Goal: Contribute content: Add original content to the website for others to see

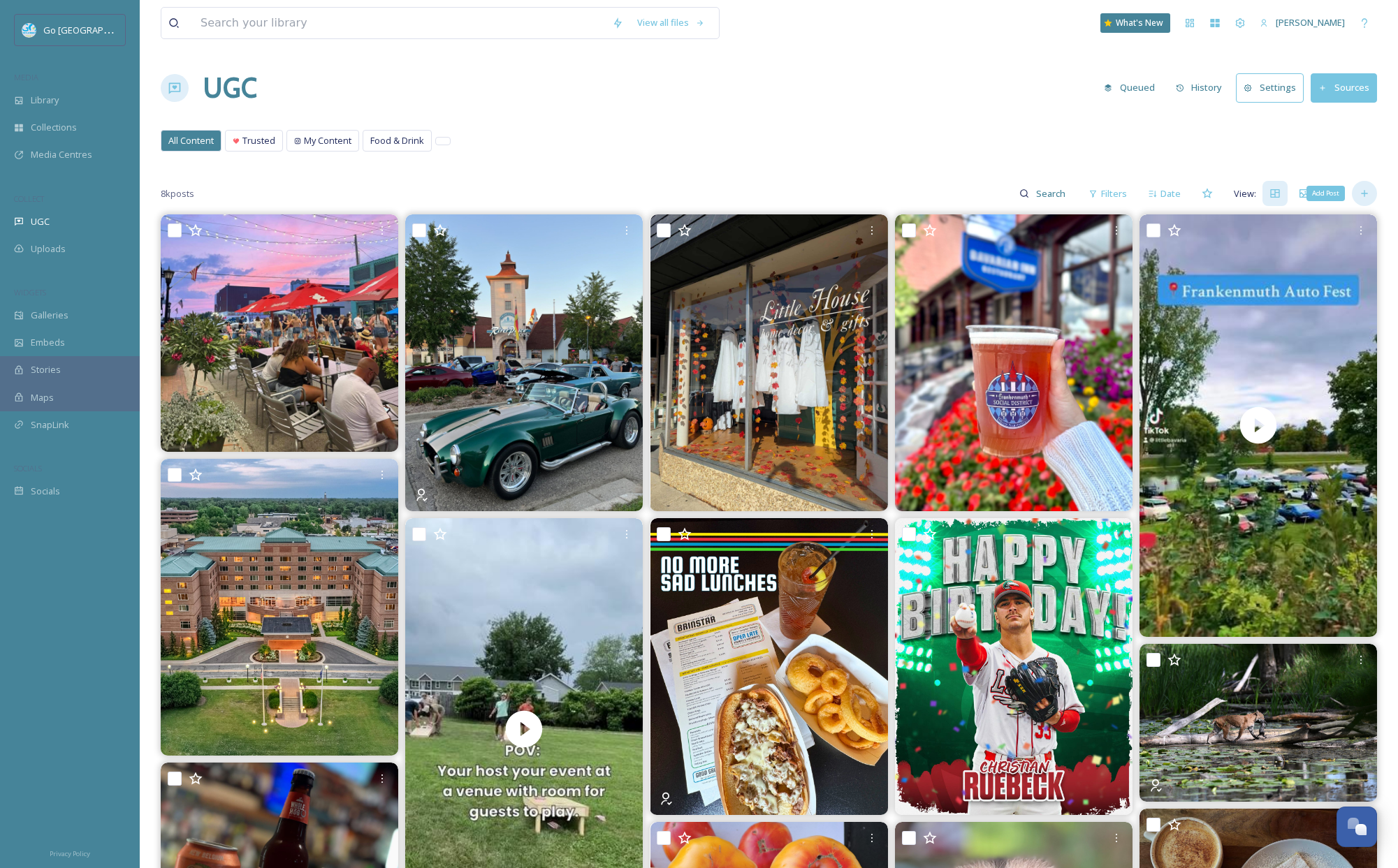
click at [1372, 193] on div "Add Post" at bounding box center [1365, 193] width 25 height 25
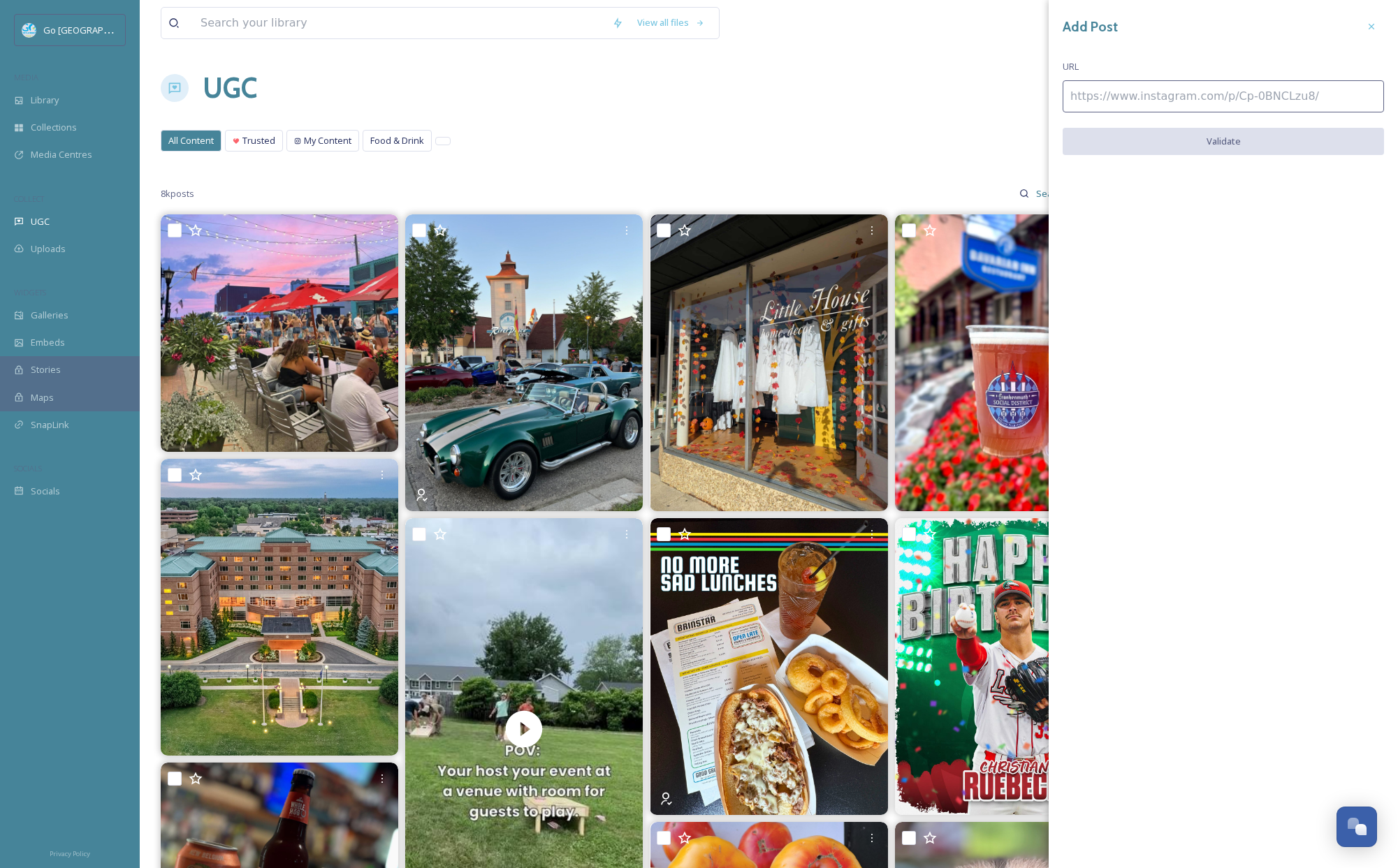
click at [1115, 100] on input at bounding box center [1224, 96] width 321 height 32
paste input "[URL][DOMAIN_NAME]"
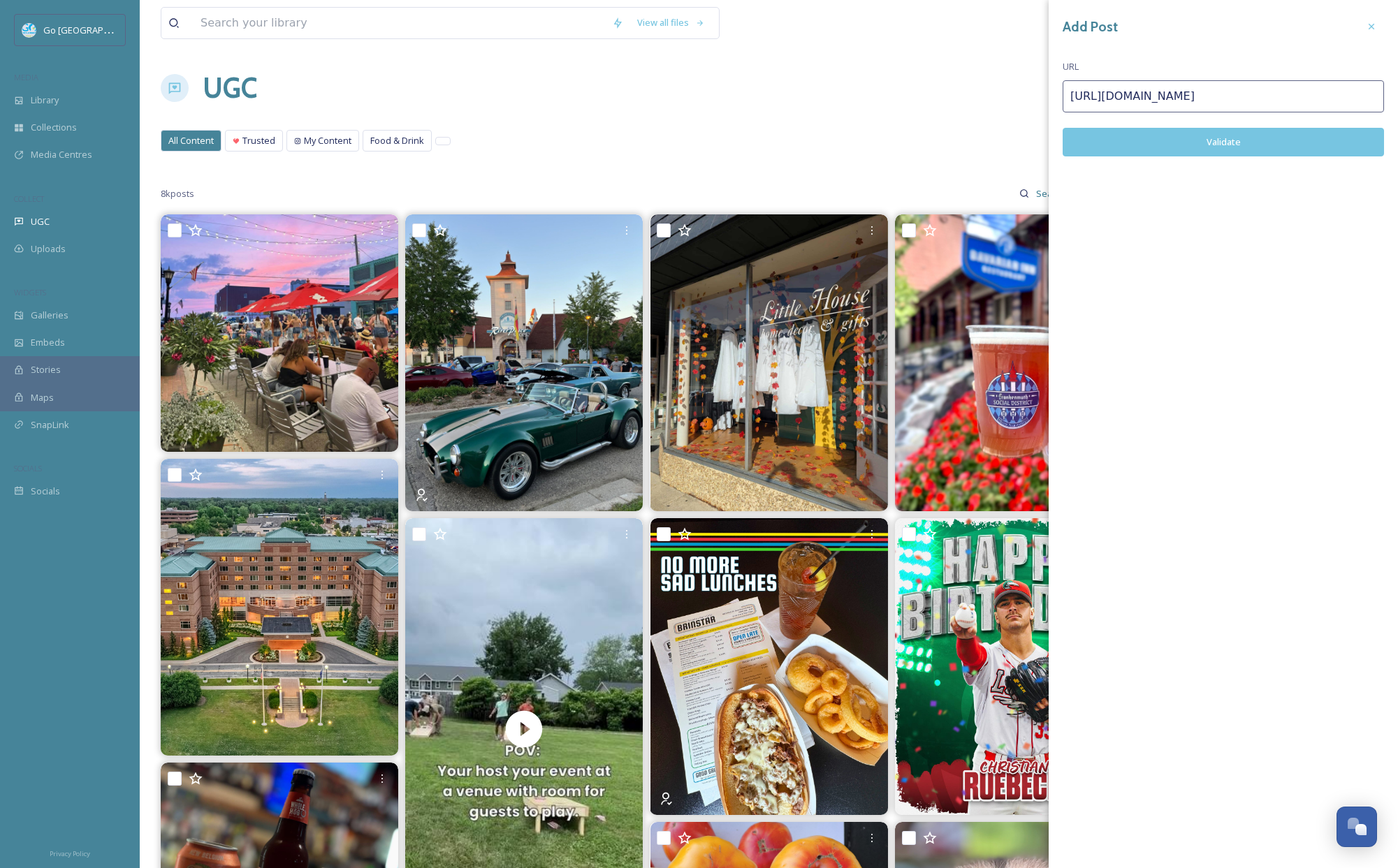
type input "[URL][DOMAIN_NAME]"
click at [1188, 137] on button "Validate" at bounding box center [1224, 142] width 321 height 28
click at [1240, 144] on button "Add Post" at bounding box center [1224, 142] width 321 height 28
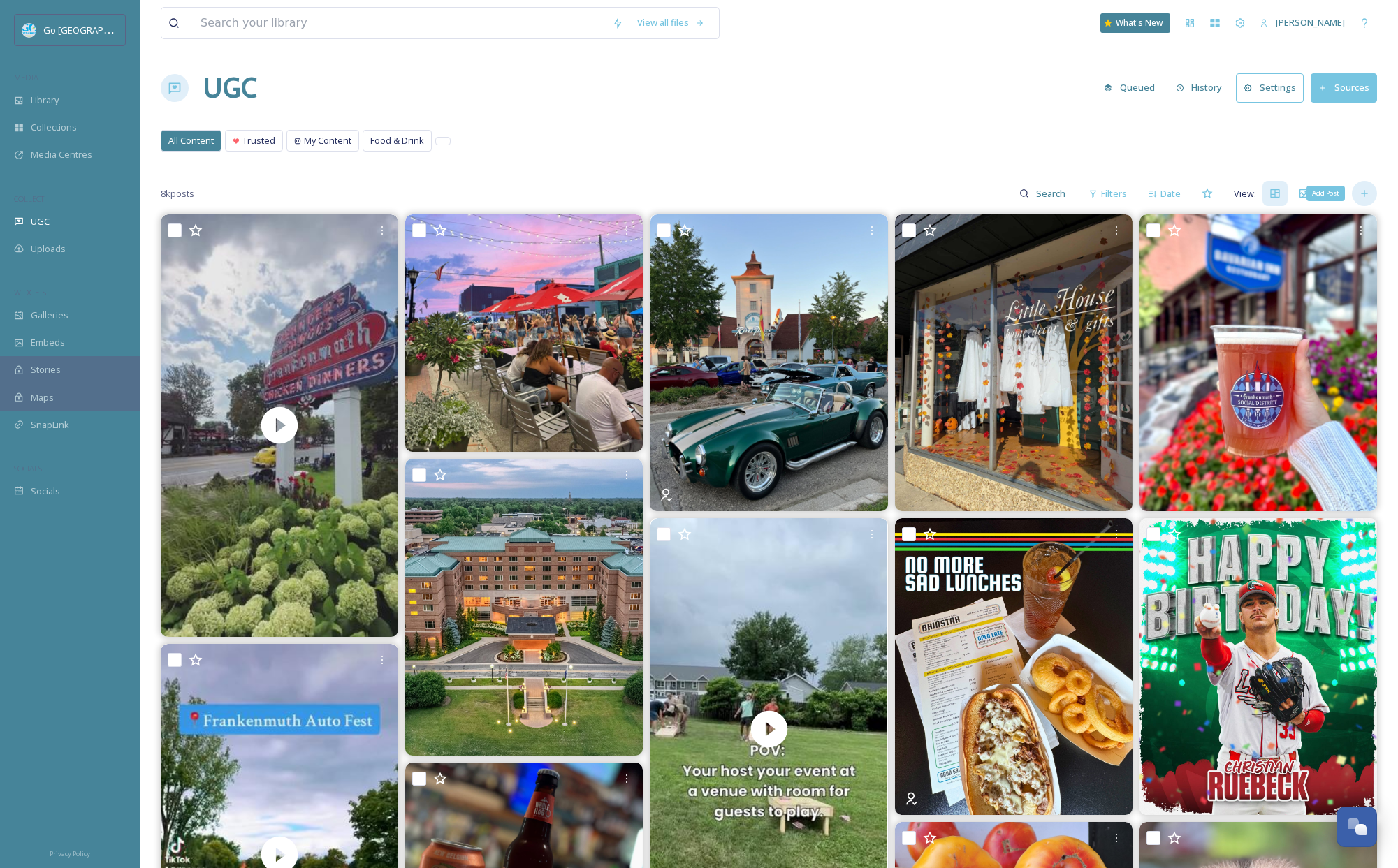
click at [1365, 194] on icon at bounding box center [1364, 193] width 6 height 6
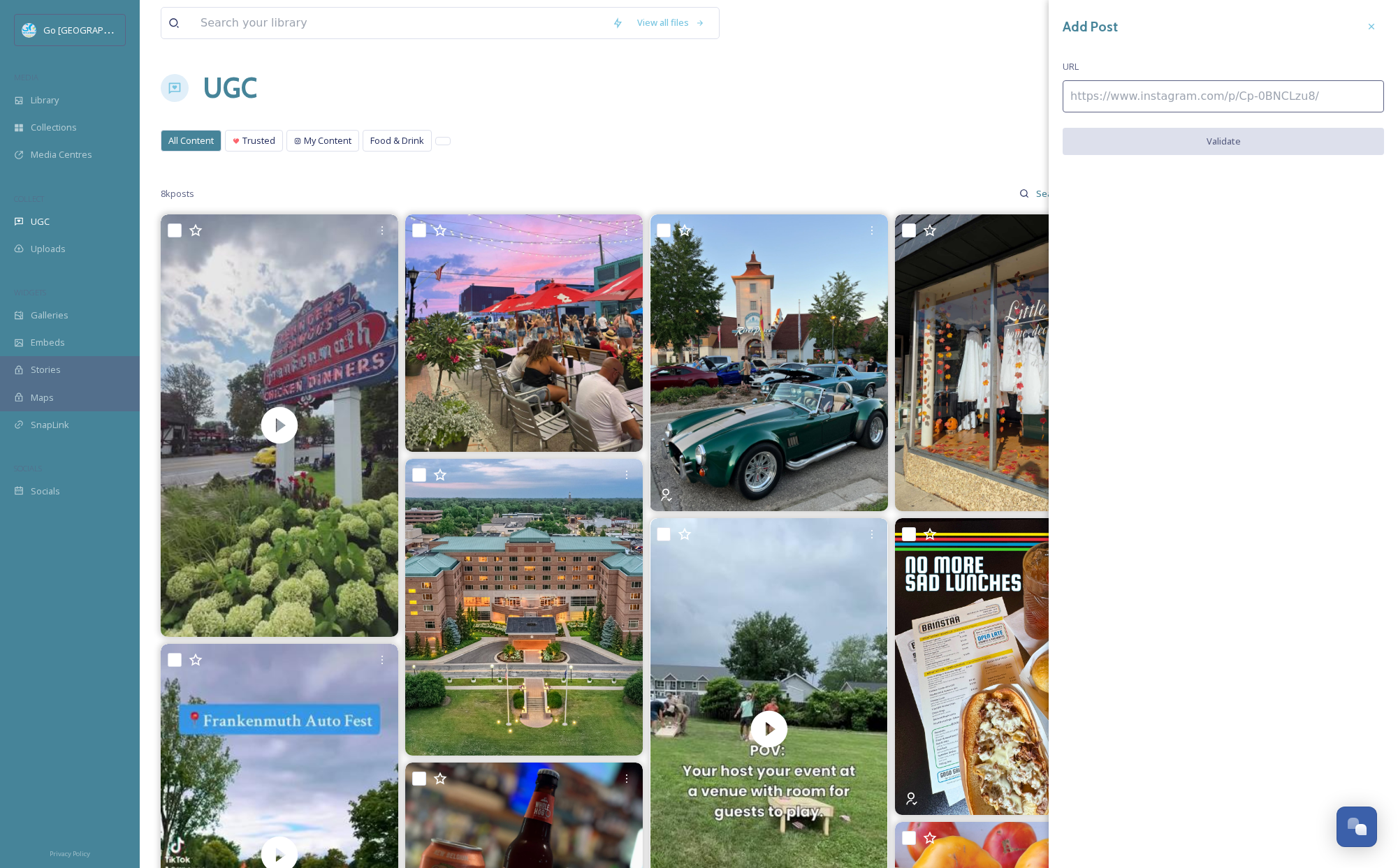
click at [1158, 95] on input at bounding box center [1224, 96] width 321 height 32
paste input "[URL][DOMAIN_NAME]"
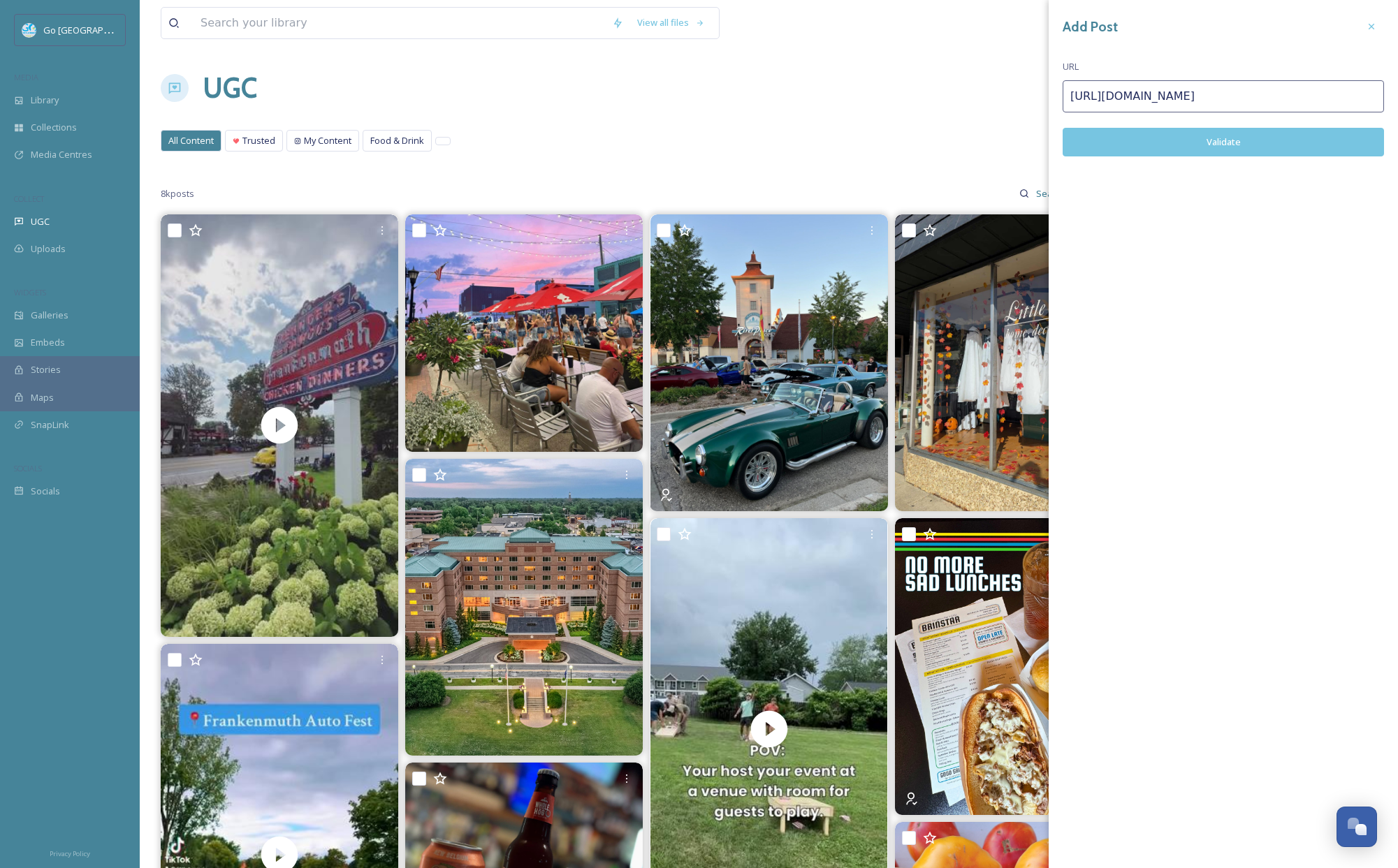
type input "[URL][DOMAIN_NAME]"
click at [1195, 144] on button "Validate" at bounding box center [1224, 142] width 321 height 28
click at [1221, 140] on button "Add Post" at bounding box center [1224, 142] width 321 height 28
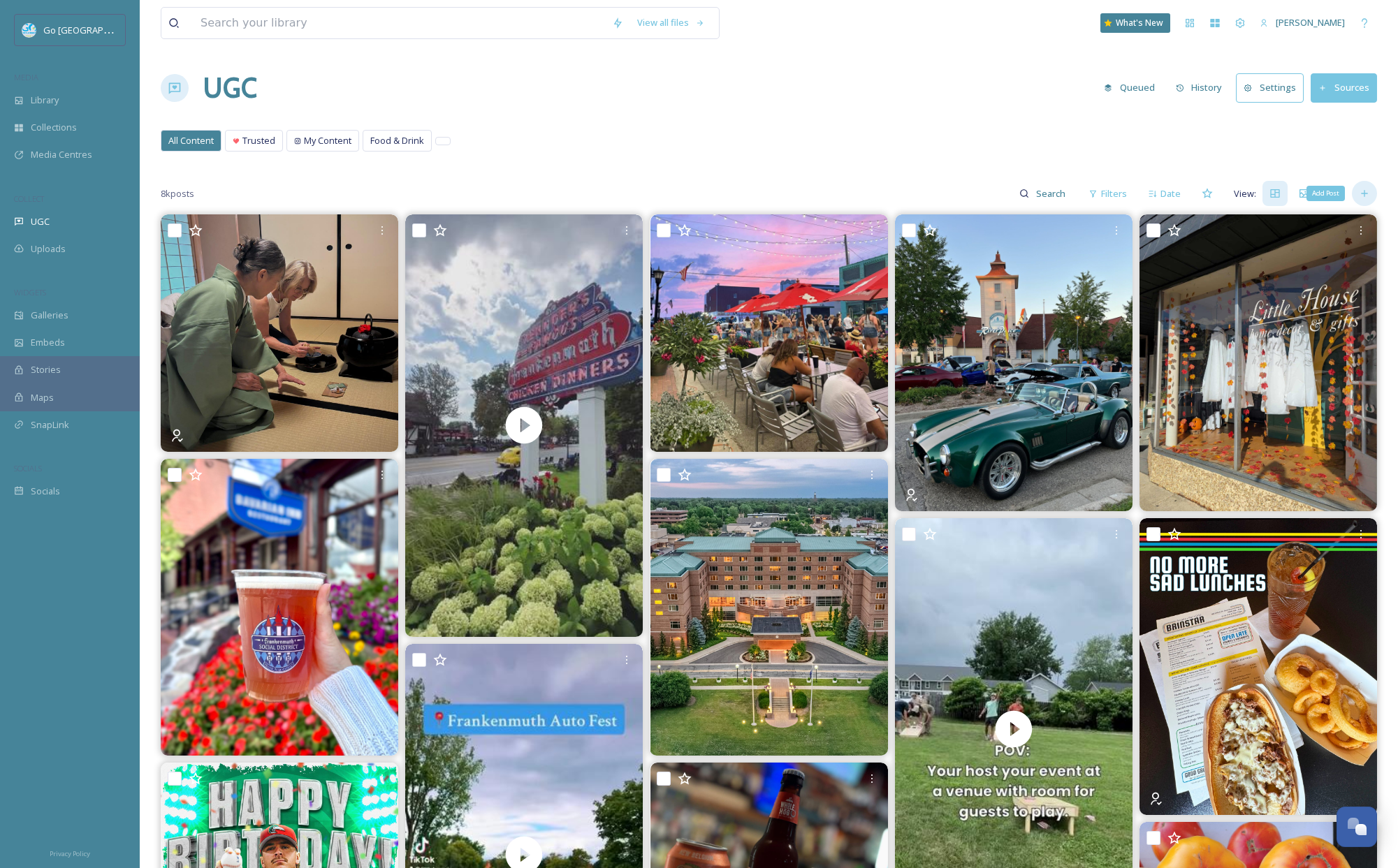
click at [1365, 192] on icon at bounding box center [1364, 193] width 6 height 6
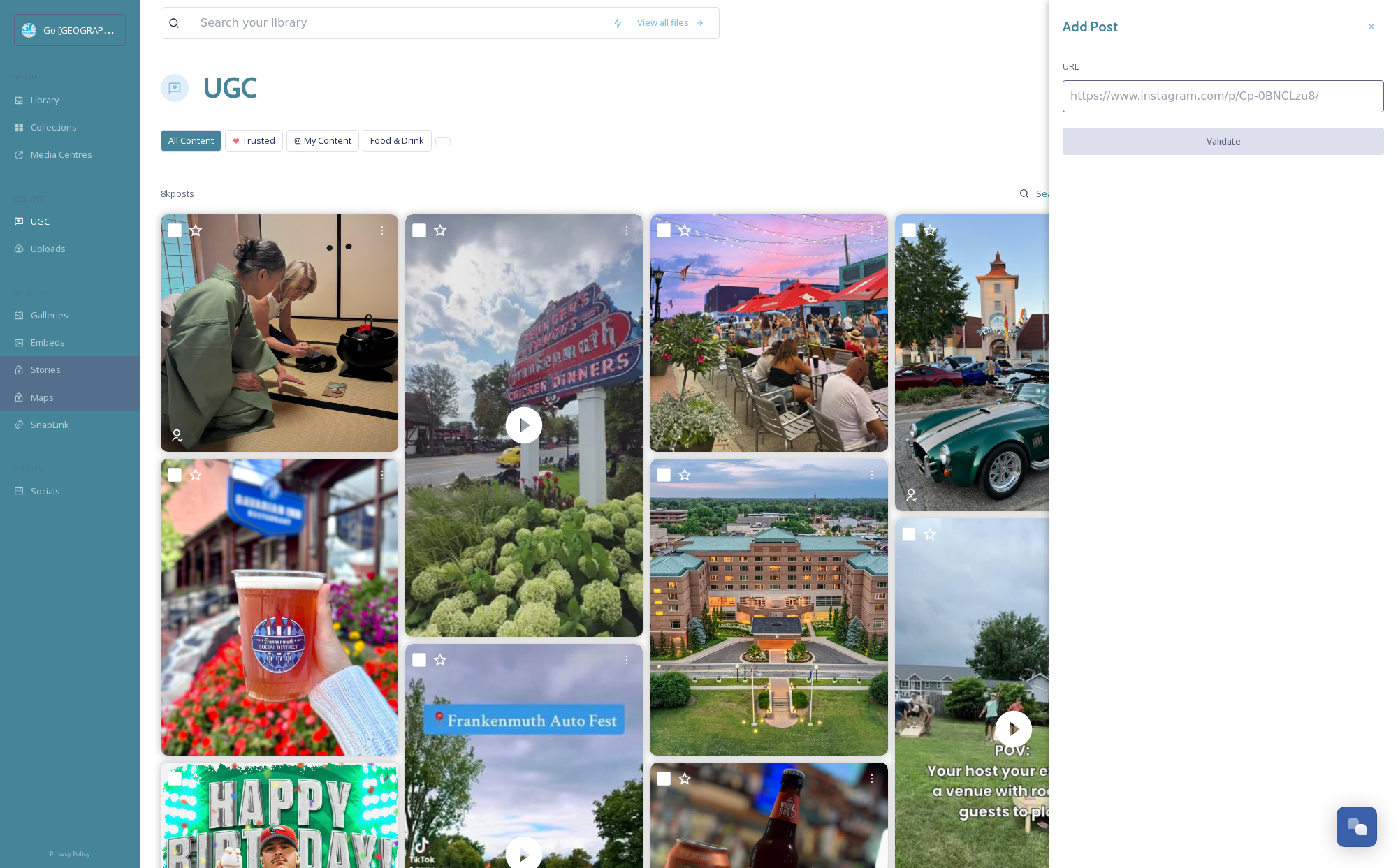
click at [1249, 89] on input at bounding box center [1224, 96] width 321 height 32
paste input "[URL][DOMAIN_NAME]"
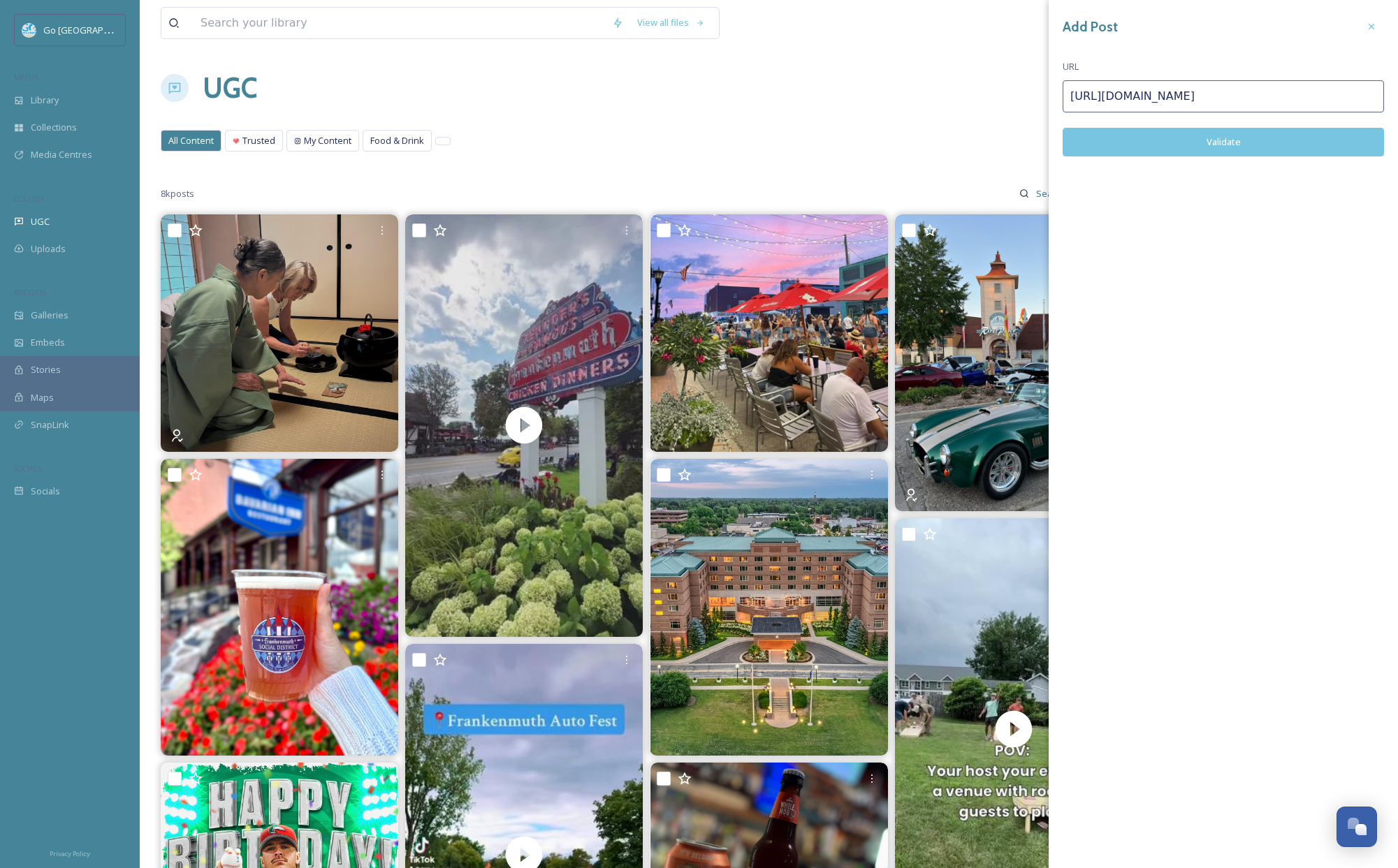
type input "[URL][DOMAIN_NAME]"
click at [1229, 156] on div "Add Post URL [URL][DOMAIN_NAME] Validate" at bounding box center [1223, 95] width 350 height 191
click at [1231, 138] on button "Validate" at bounding box center [1224, 142] width 321 height 28
click at [1213, 138] on button "Add Post" at bounding box center [1224, 142] width 321 height 28
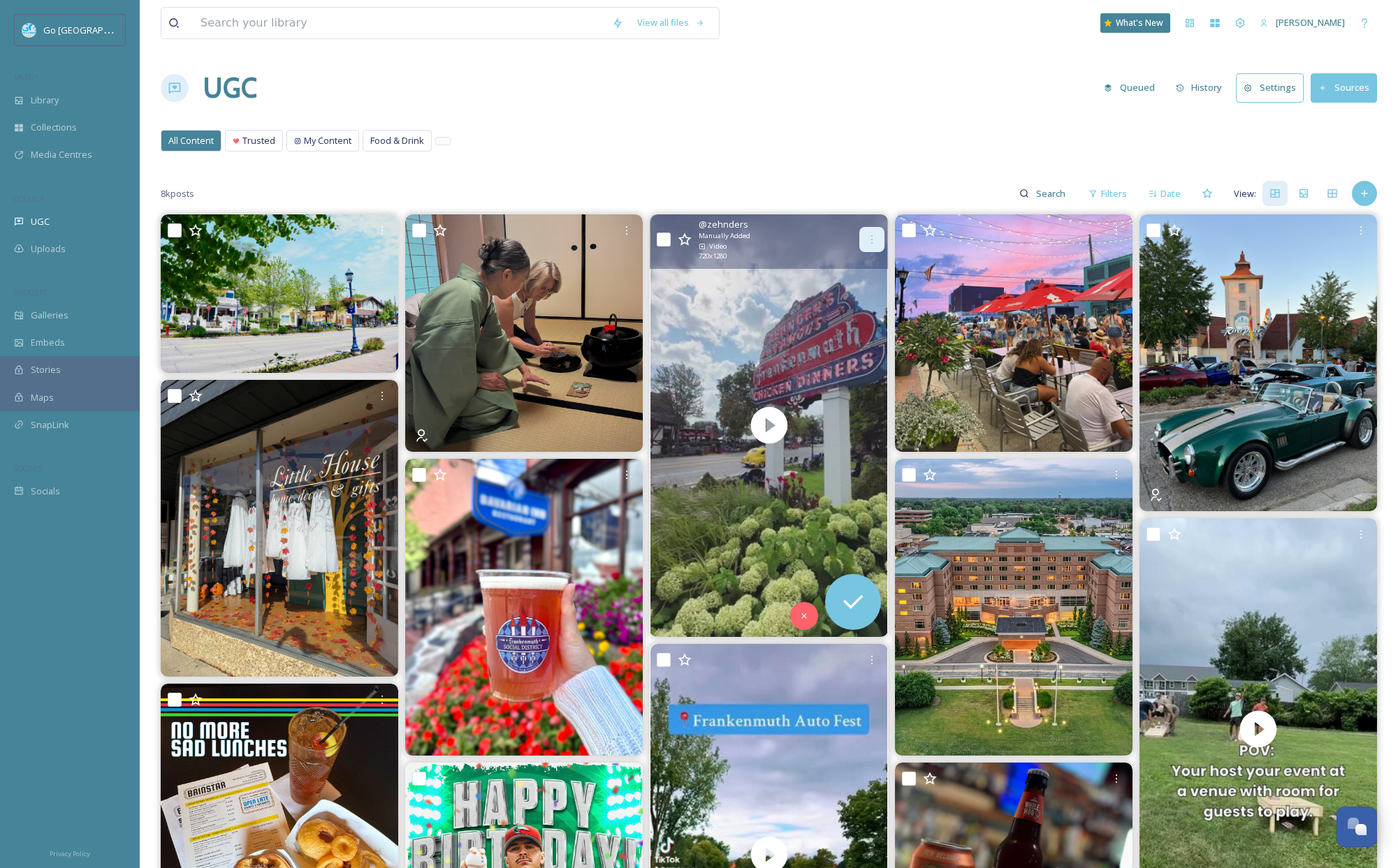
click at [864, 235] on div at bounding box center [872, 239] width 25 height 25
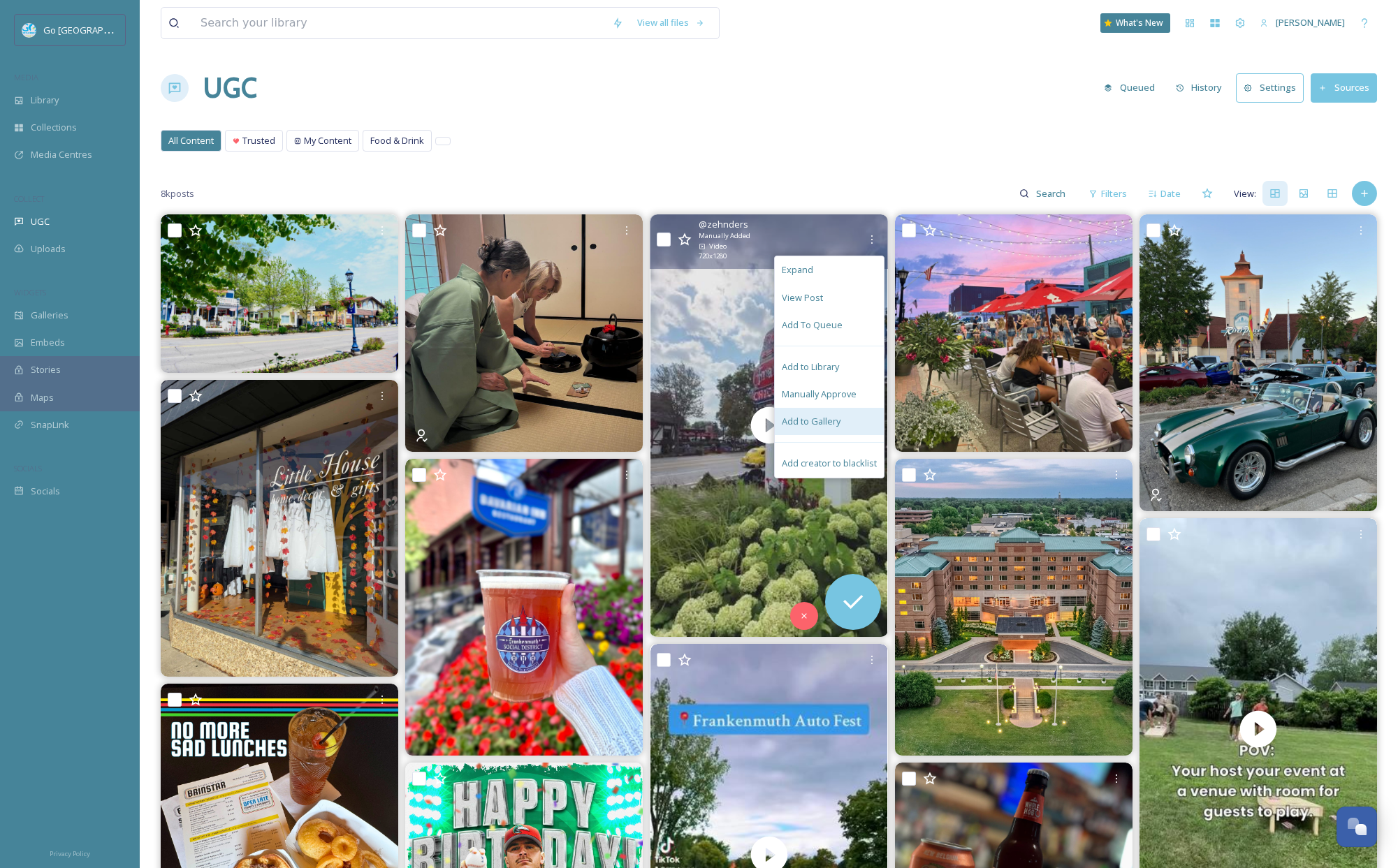
click at [816, 419] on span "Add to Gallery" at bounding box center [811, 421] width 58 height 13
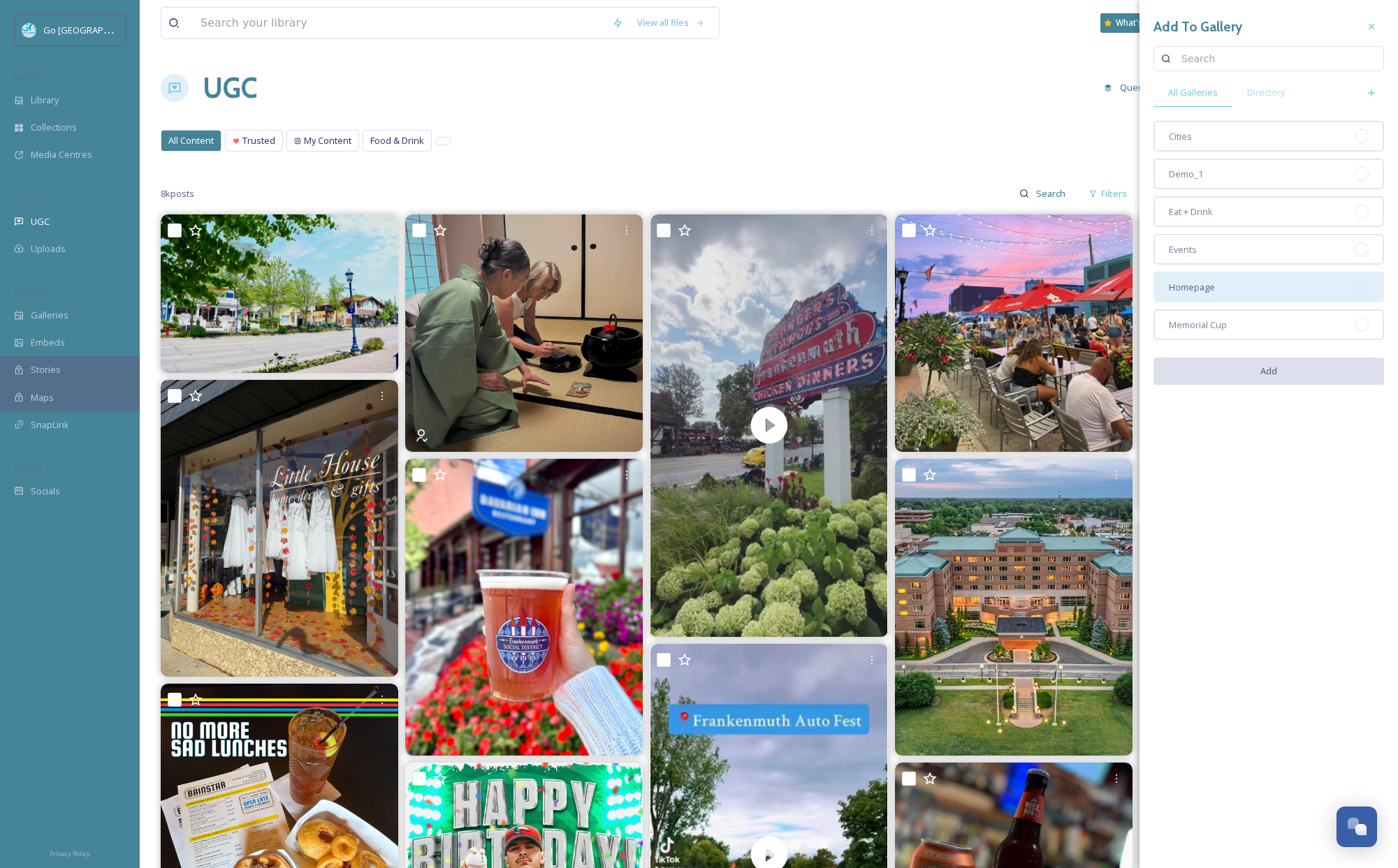
click at [1255, 291] on div "Homepage" at bounding box center [1268, 288] width 231 height 31
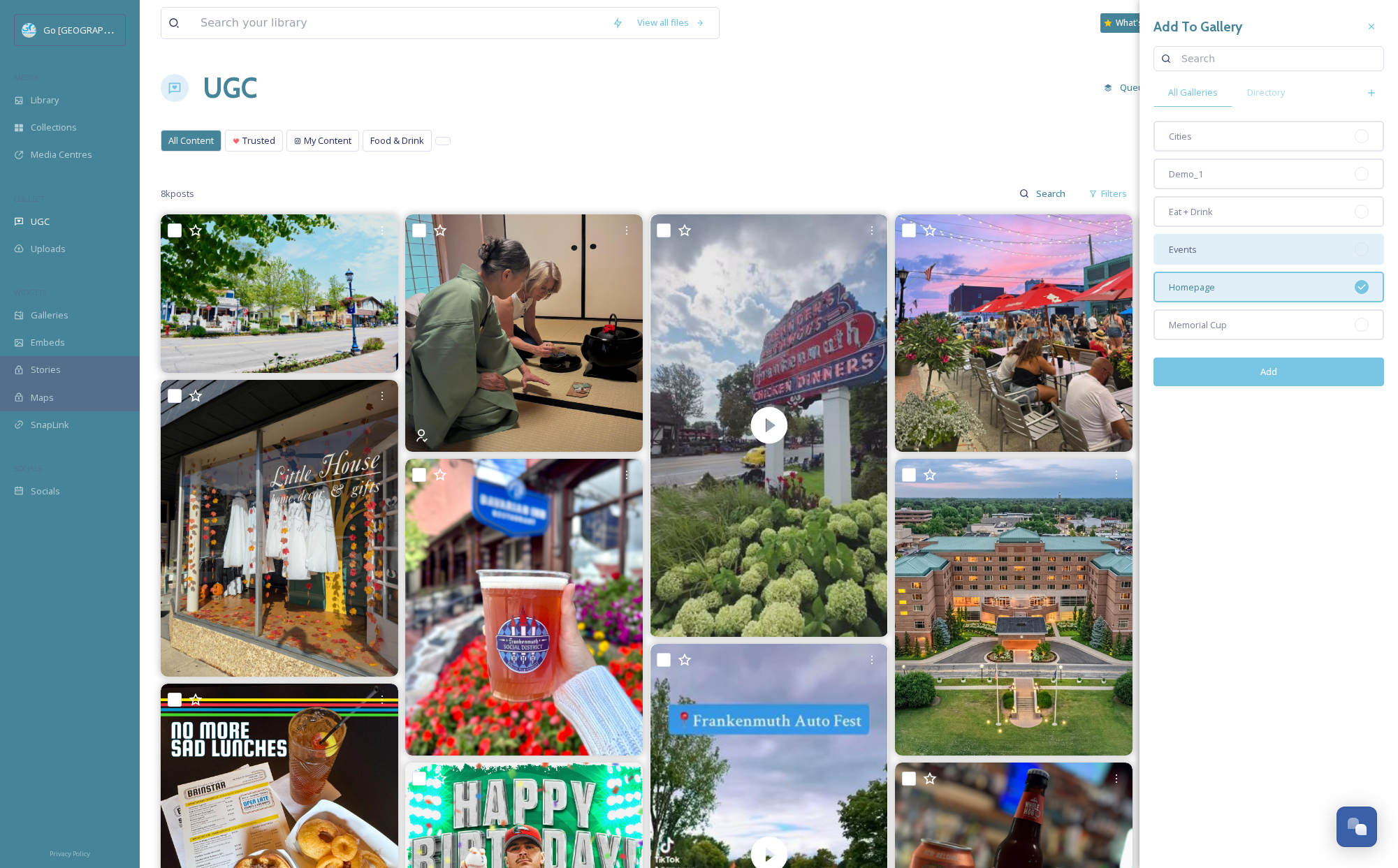
click at [1221, 249] on div "Events" at bounding box center [1268, 250] width 231 height 31
click at [1287, 361] on button "Add" at bounding box center [1268, 372] width 231 height 28
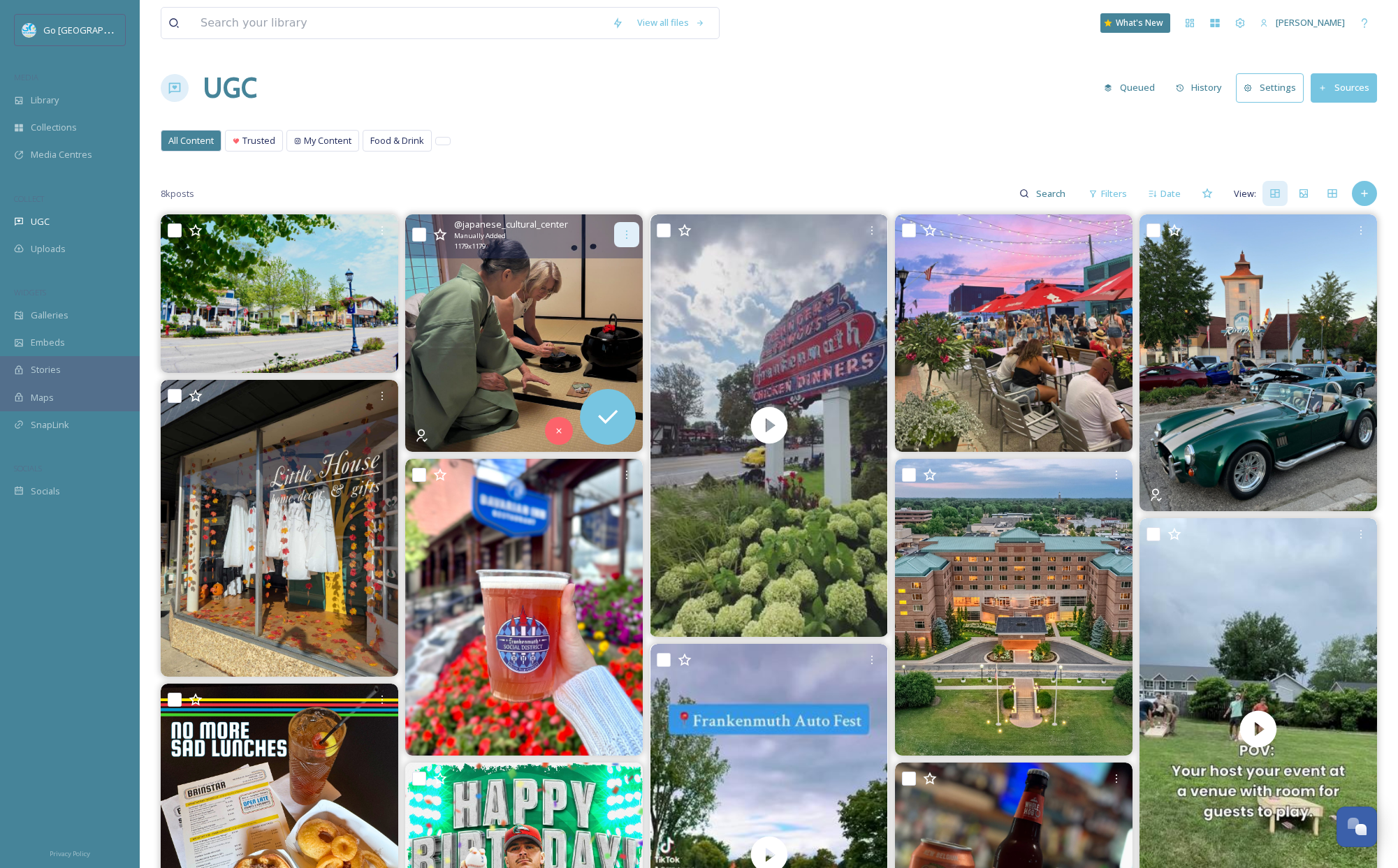
click at [626, 234] on icon at bounding box center [626, 234] width 11 height 11
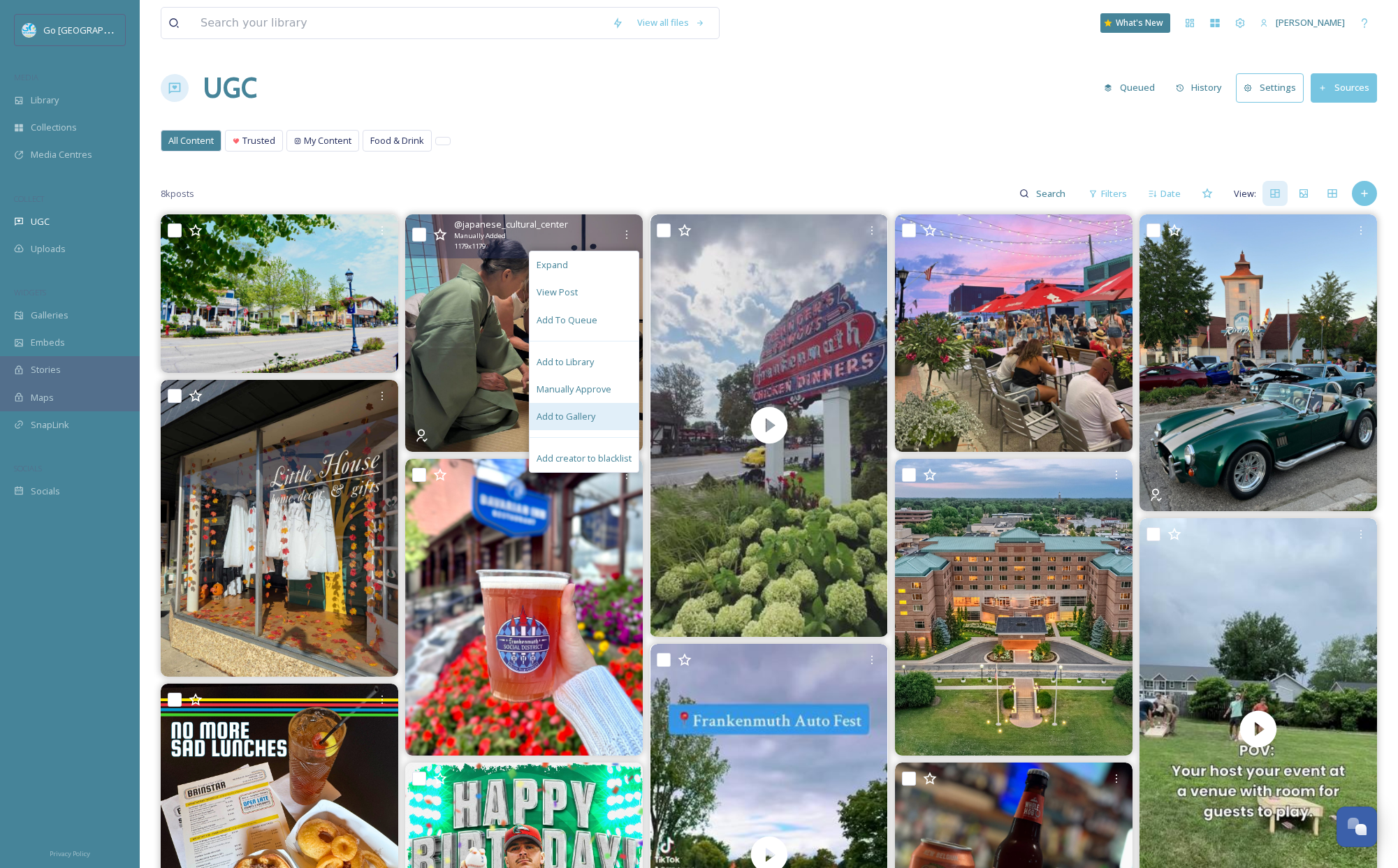
click at [583, 415] on span "Add to Gallery" at bounding box center [566, 416] width 58 height 13
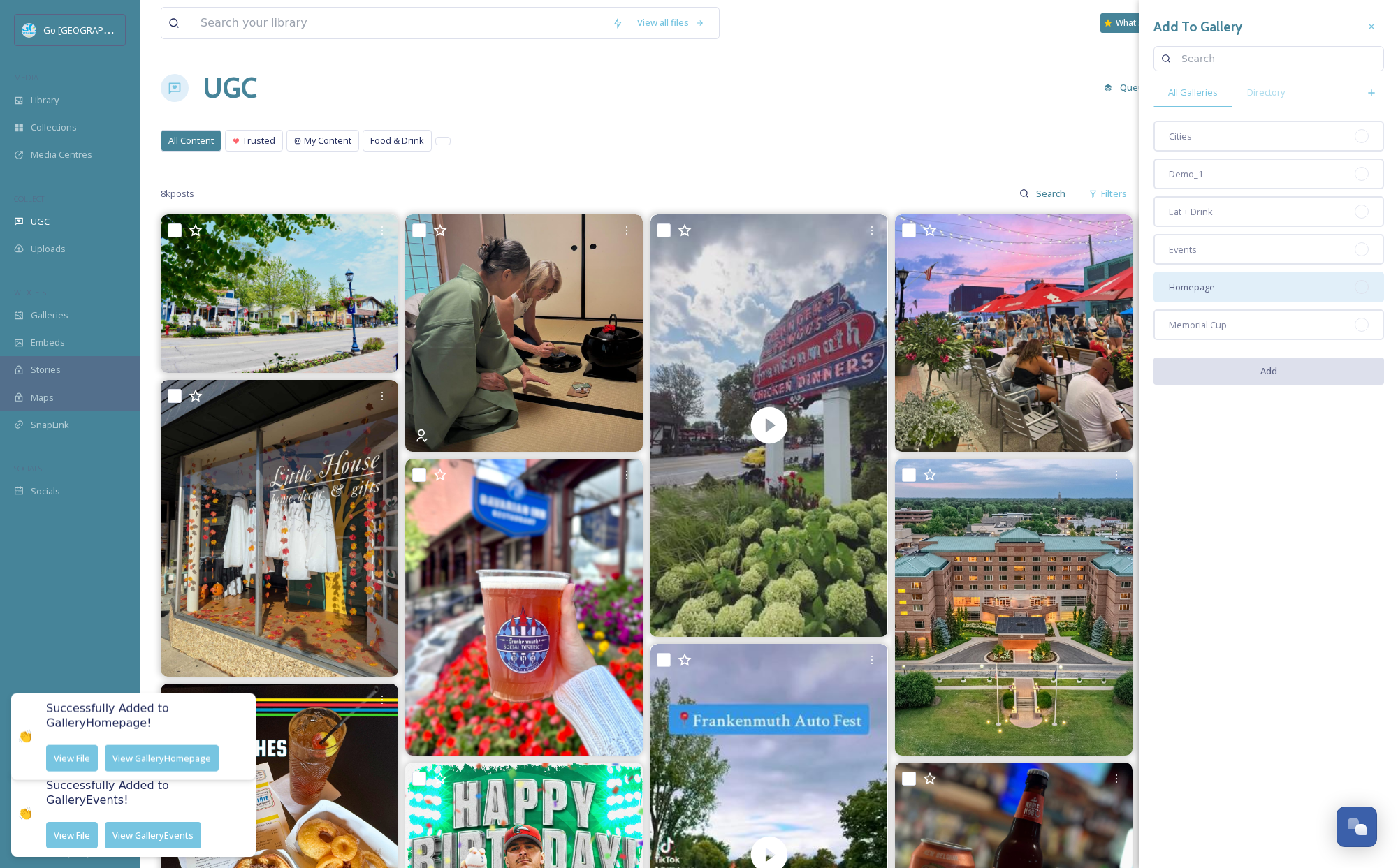
click at [1213, 279] on div "Homepage" at bounding box center [1268, 288] width 231 height 31
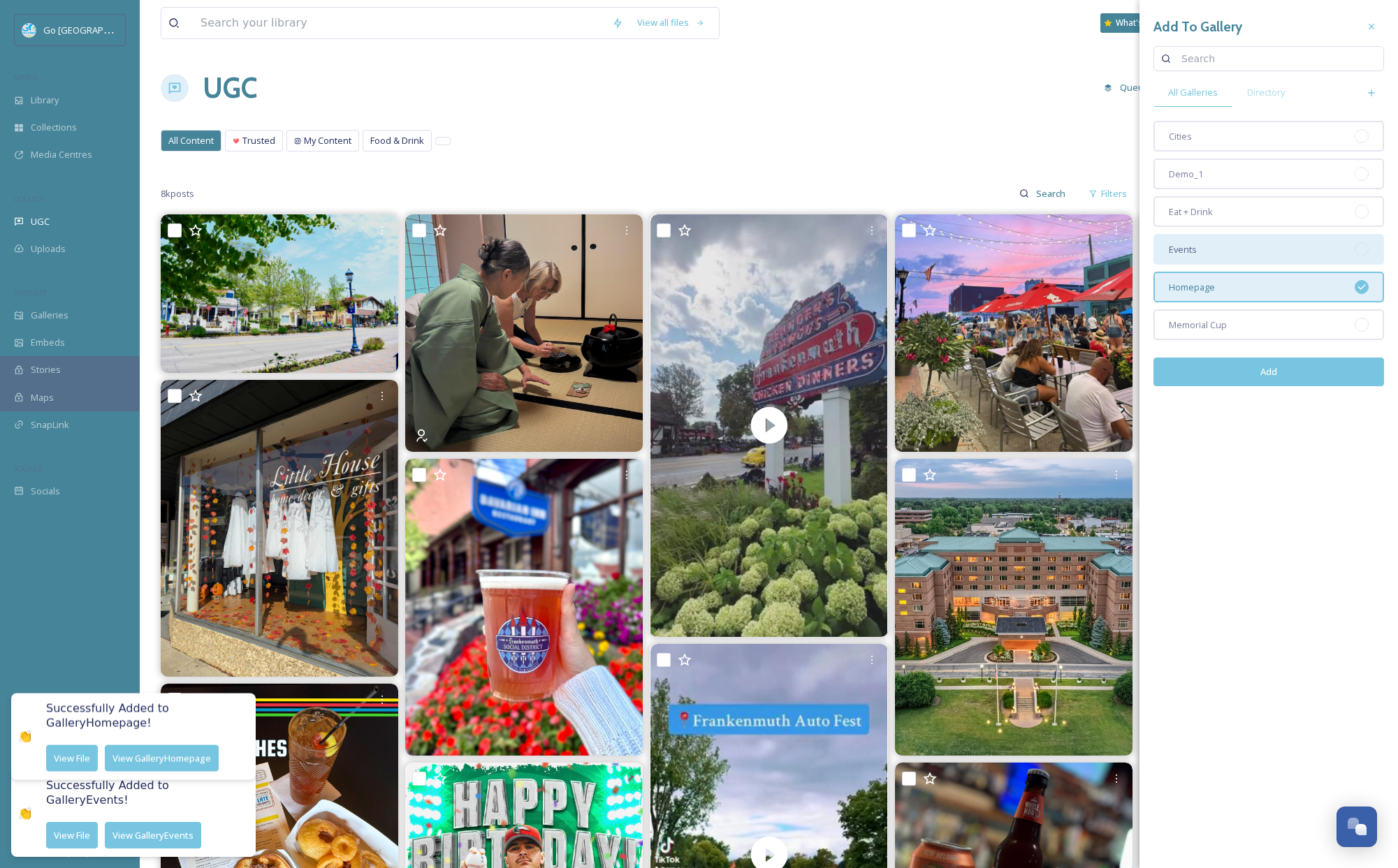
click at [1217, 242] on div "Events" at bounding box center [1268, 250] width 231 height 31
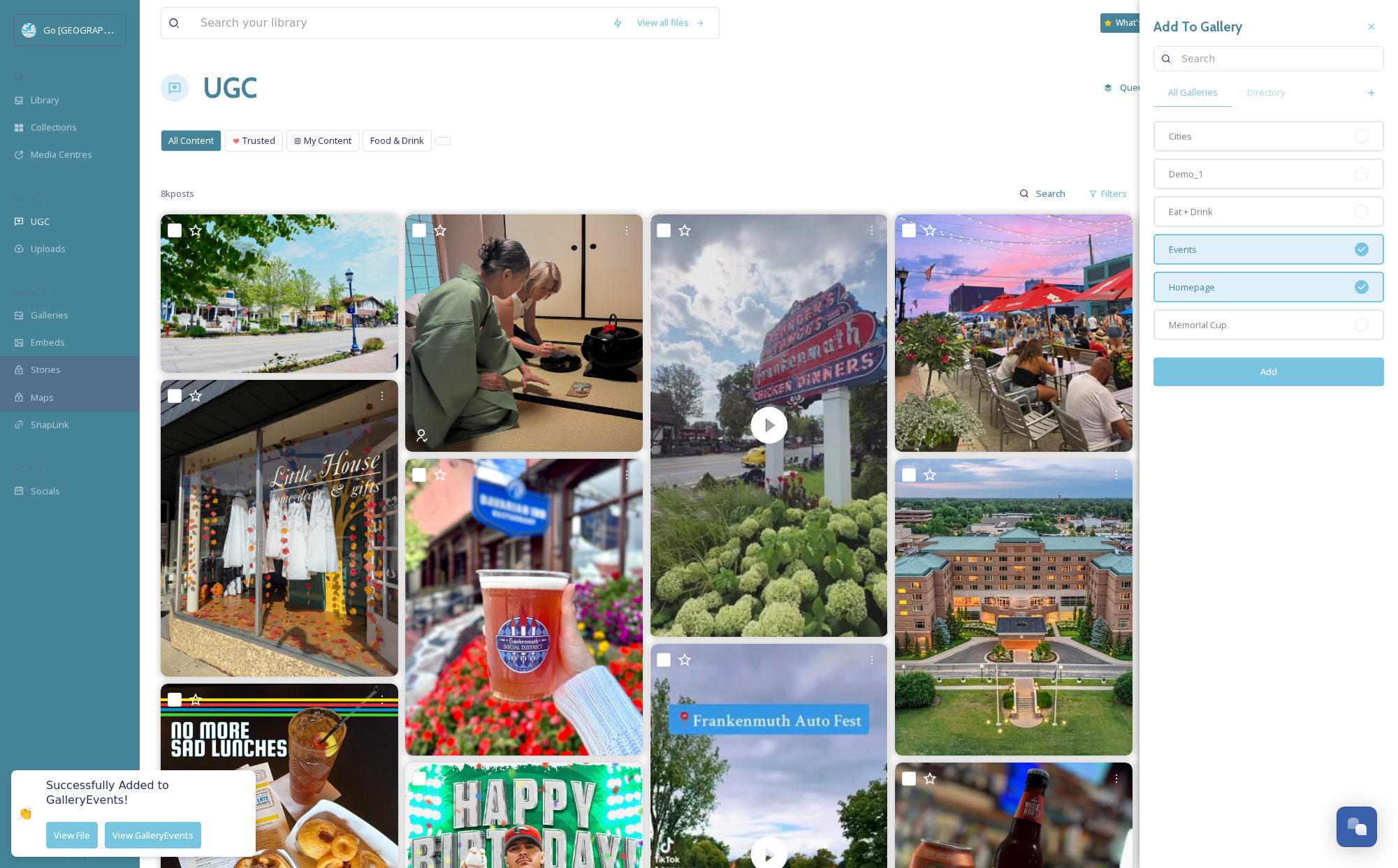
click at [1296, 372] on button "Add" at bounding box center [1268, 372] width 231 height 28
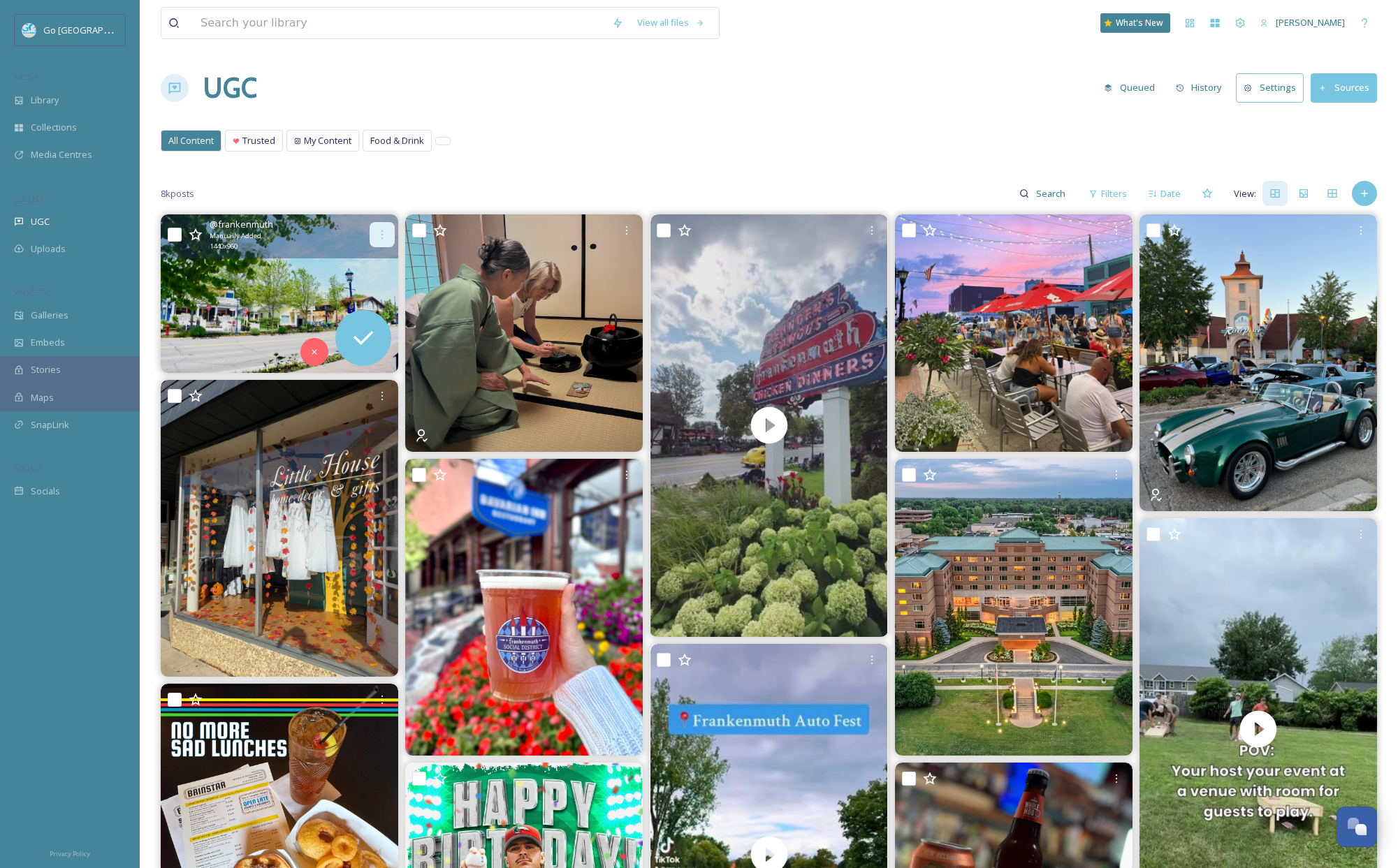
click at [379, 232] on icon at bounding box center [382, 234] width 11 height 11
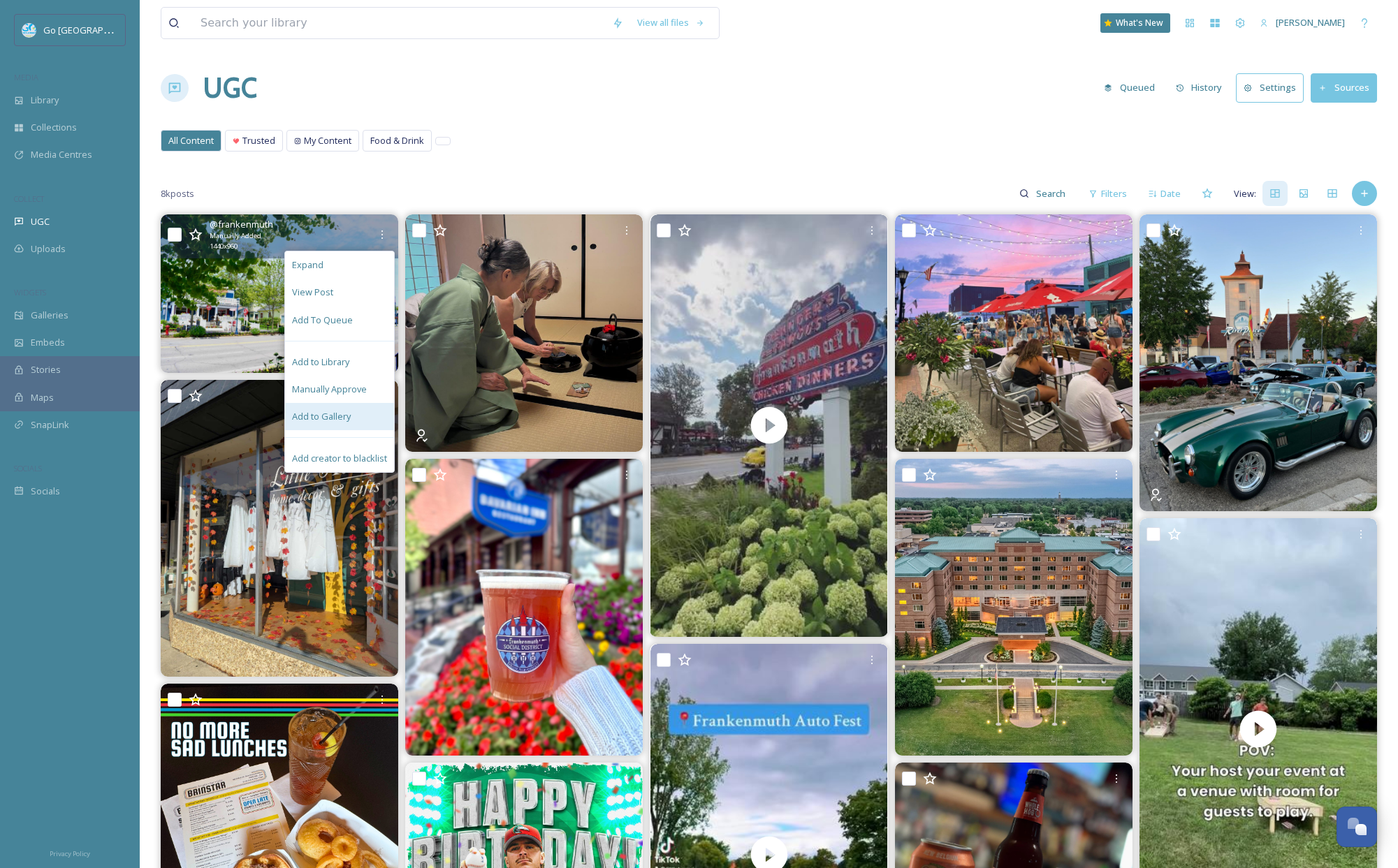
click at [364, 417] on div "Add to Gallery" at bounding box center [339, 417] width 109 height 27
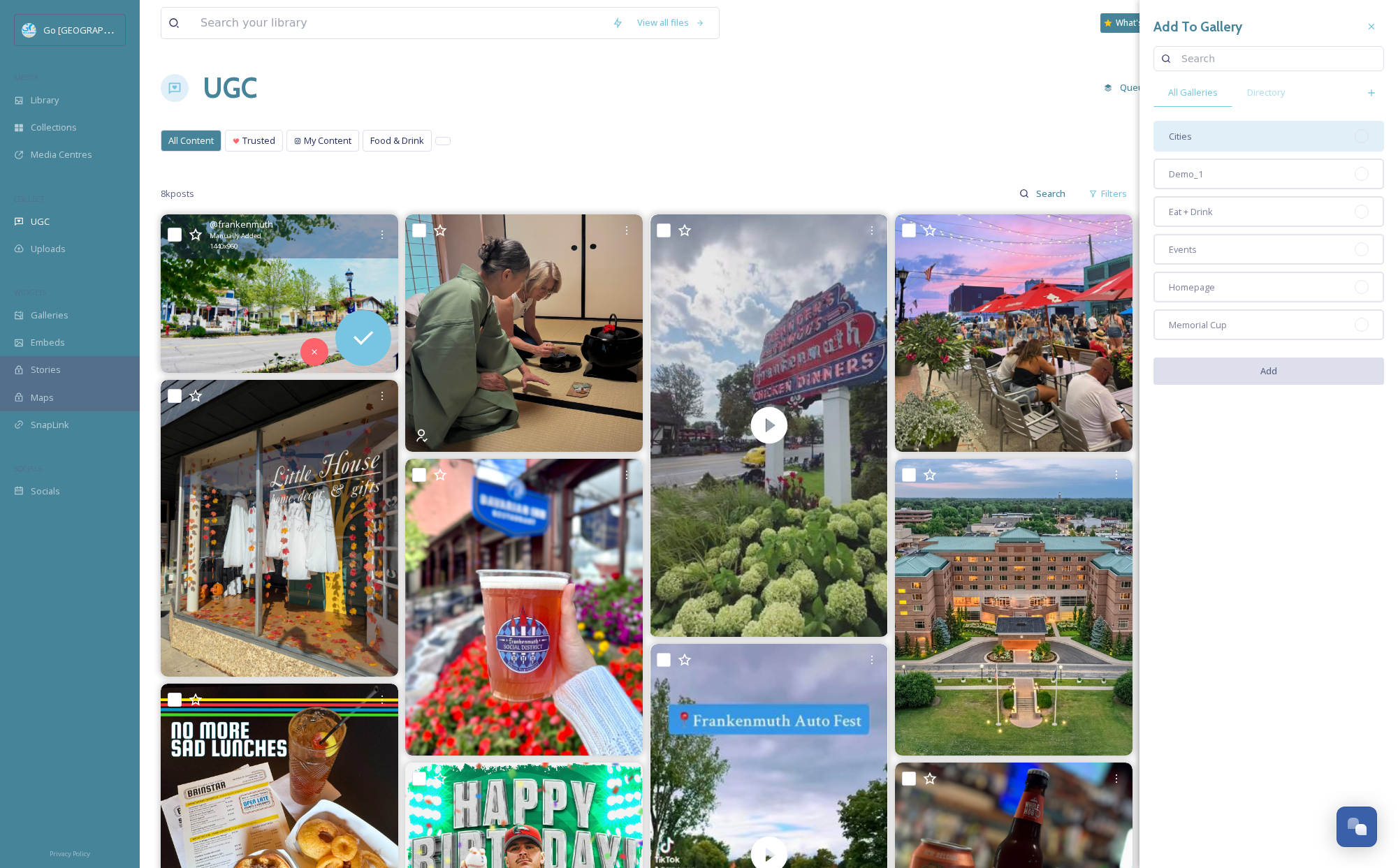
click at [1277, 133] on div "Cities" at bounding box center [1268, 137] width 231 height 31
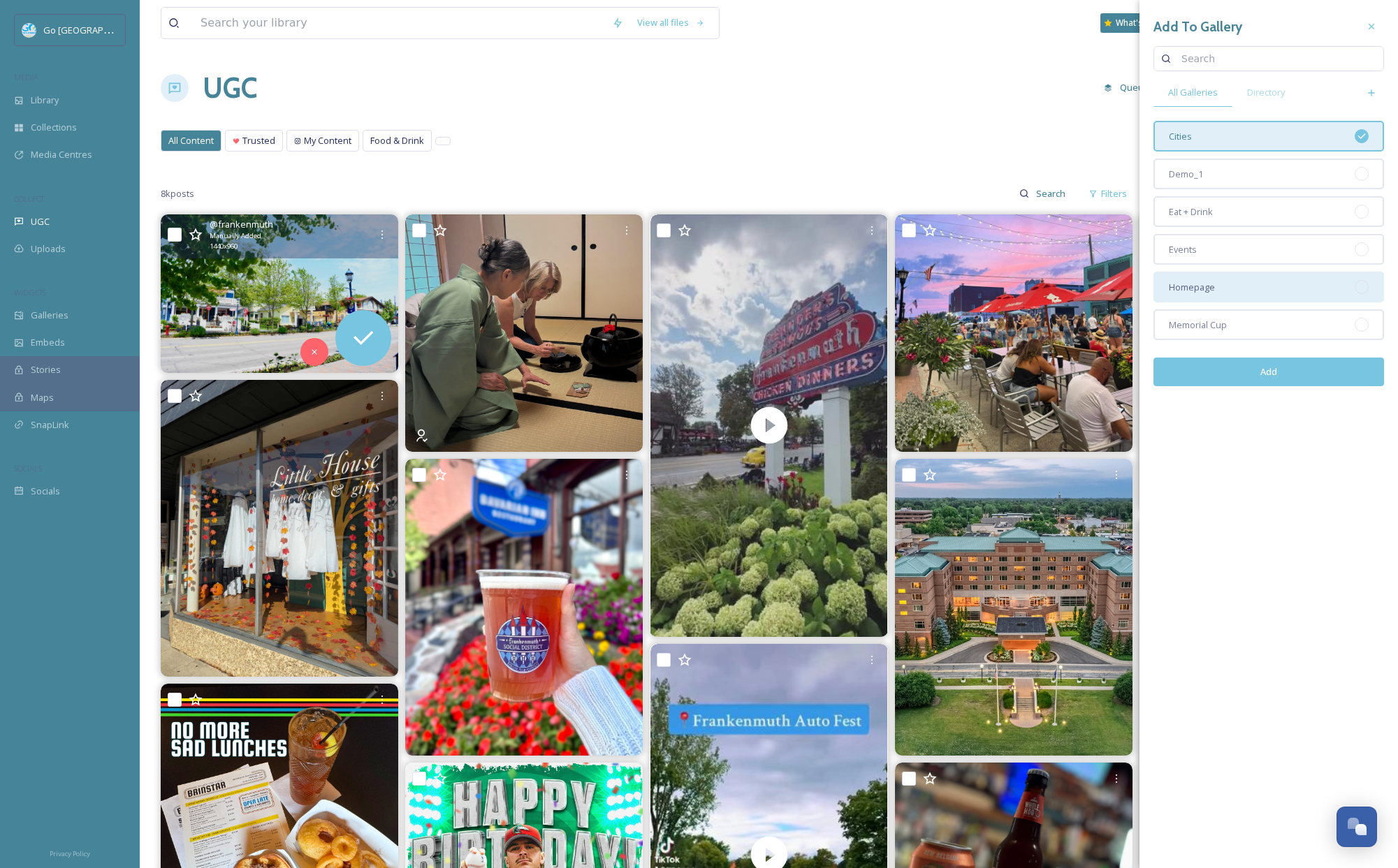
click at [1250, 285] on div "Homepage" at bounding box center [1268, 288] width 231 height 31
click at [1264, 373] on button "Add" at bounding box center [1268, 372] width 231 height 28
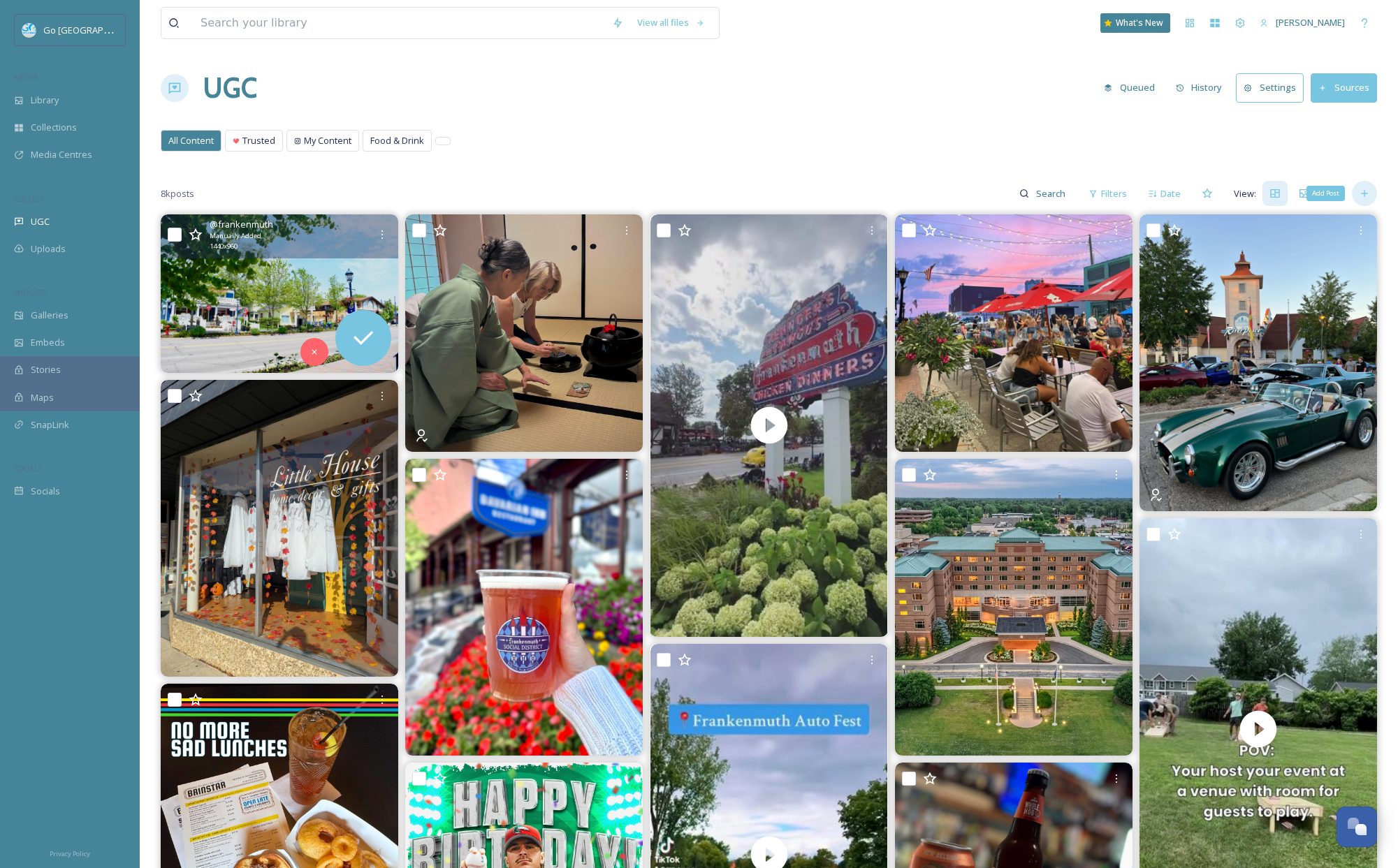
click at [1359, 186] on div "Add Post" at bounding box center [1365, 193] width 25 height 25
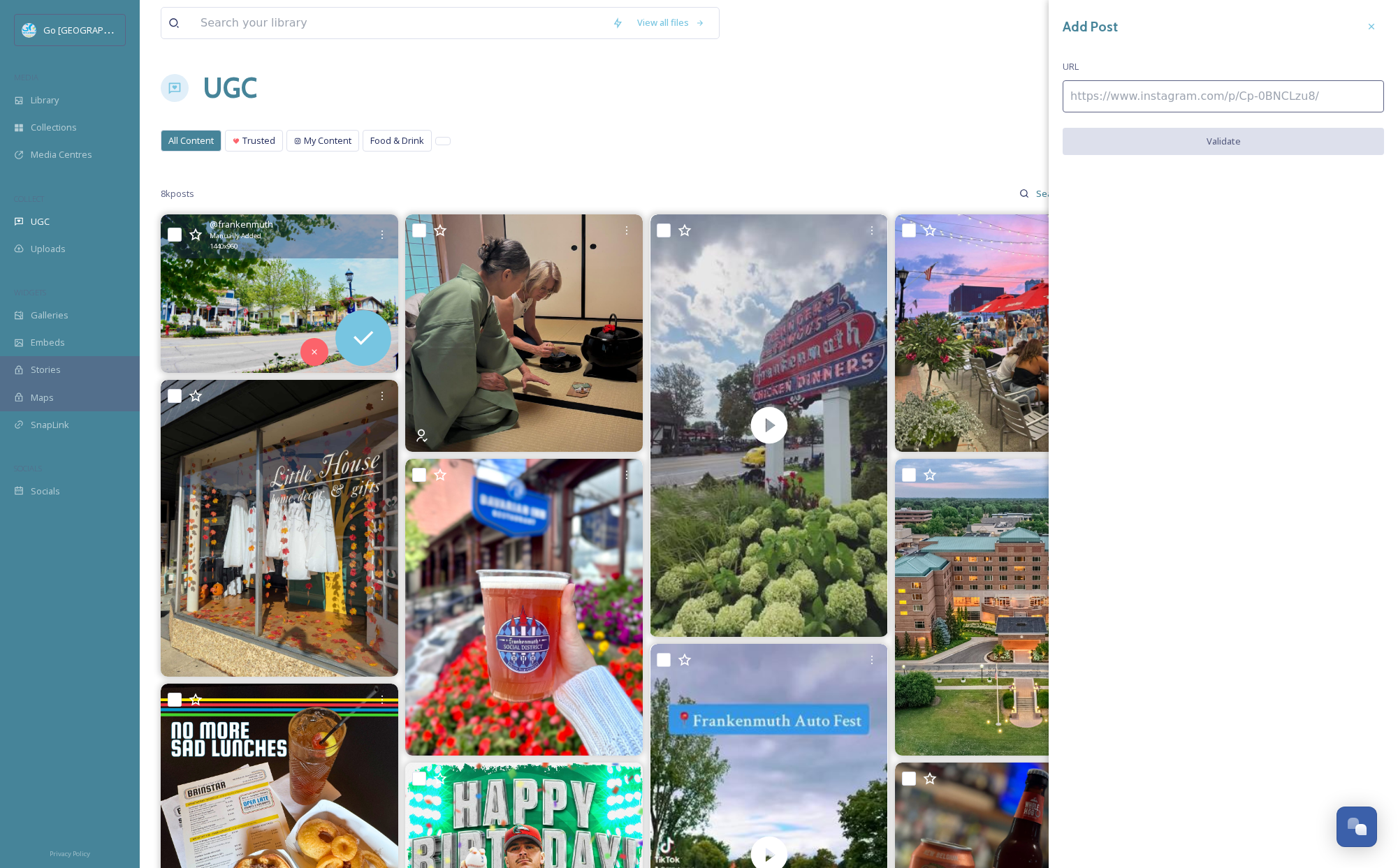
click at [1163, 92] on input at bounding box center [1224, 96] width 321 height 32
paste input "[URL][DOMAIN_NAME]"
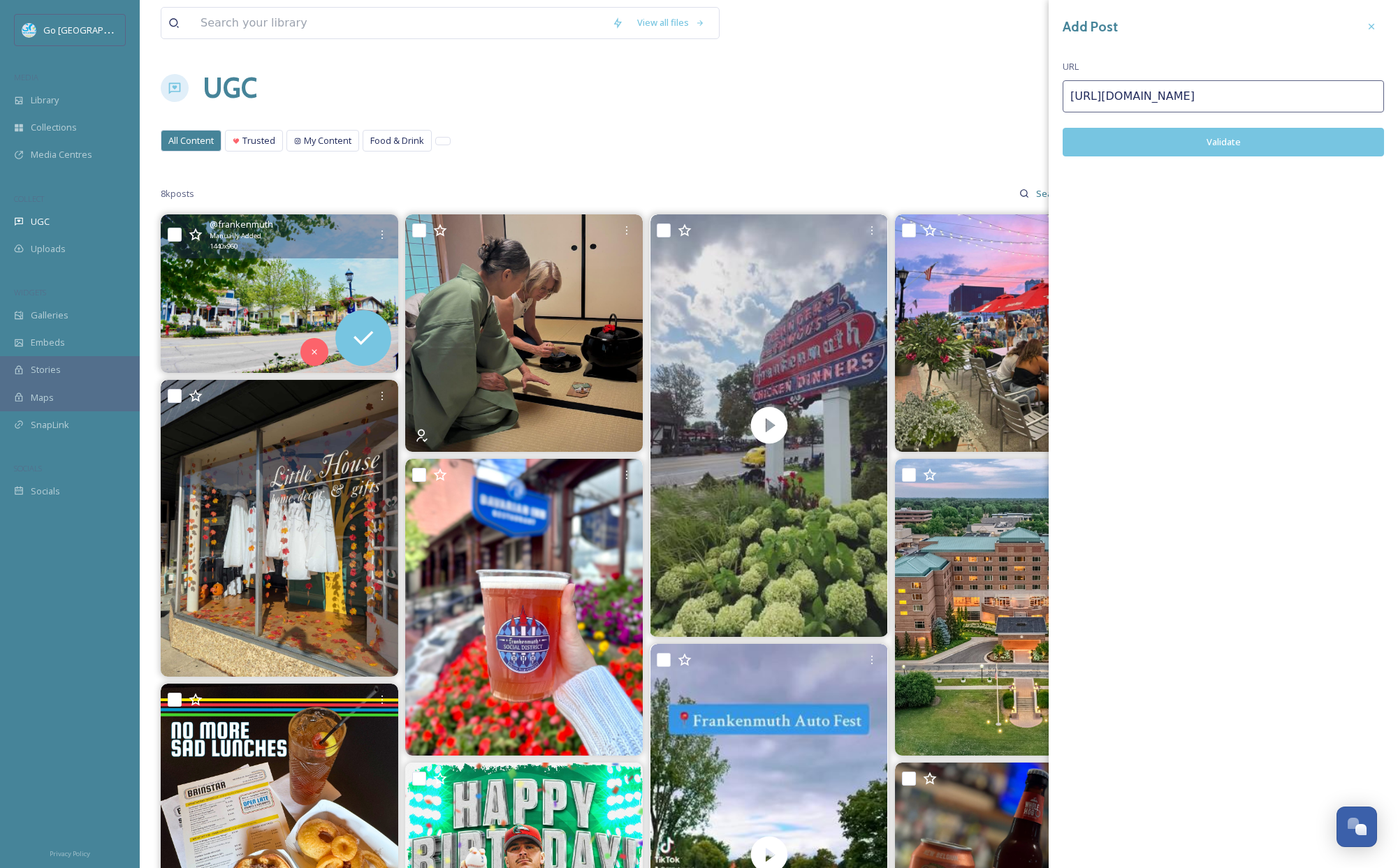
type input "[URL][DOMAIN_NAME]"
click at [1207, 144] on button "Validate" at bounding box center [1224, 142] width 321 height 28
click at [1242, 138] on button "Add Post" at bounding box center [1224, 142] width 321 height 28
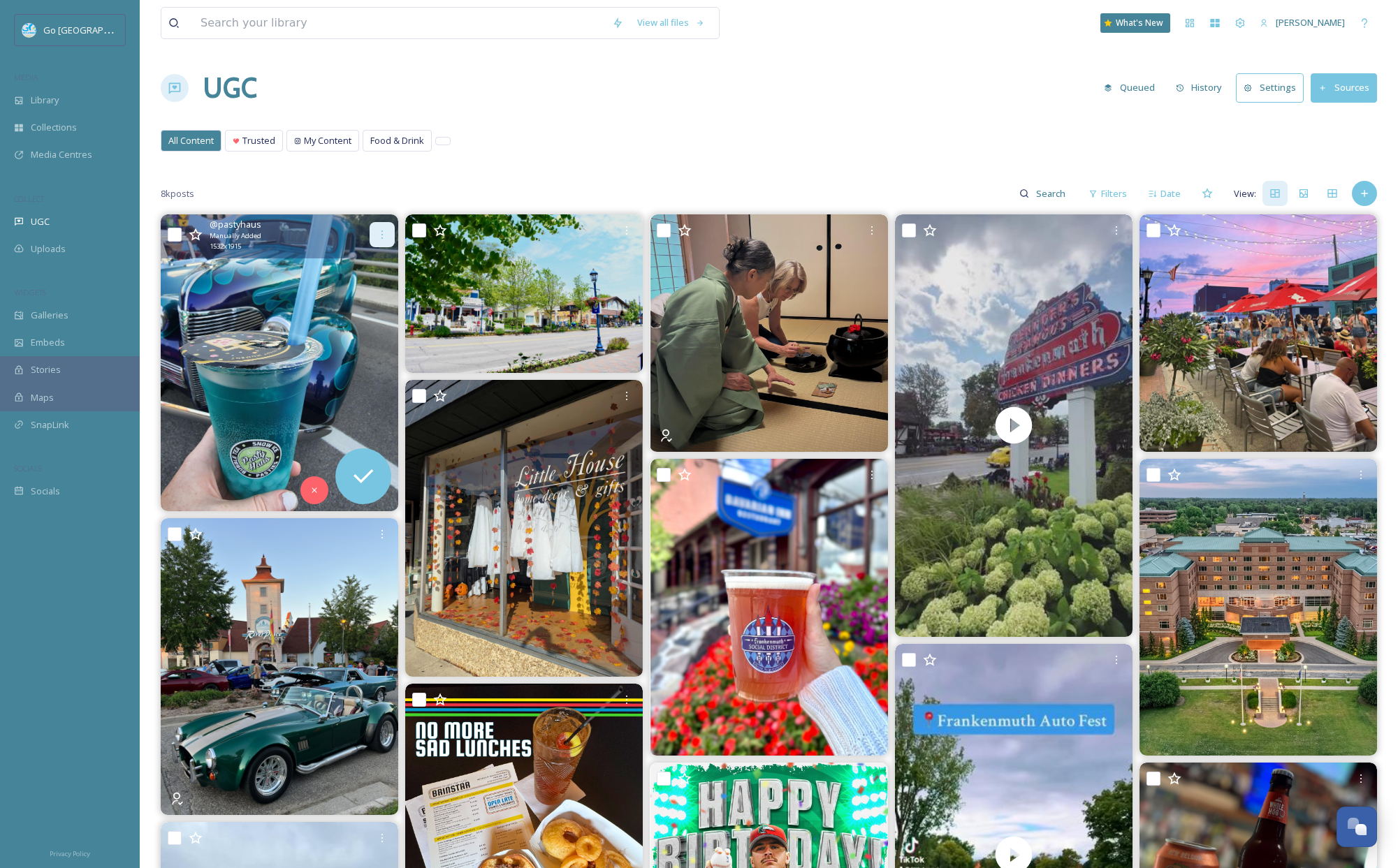
click at [380, 231] on icon at bounding box center [382, 234] width 11 height 11
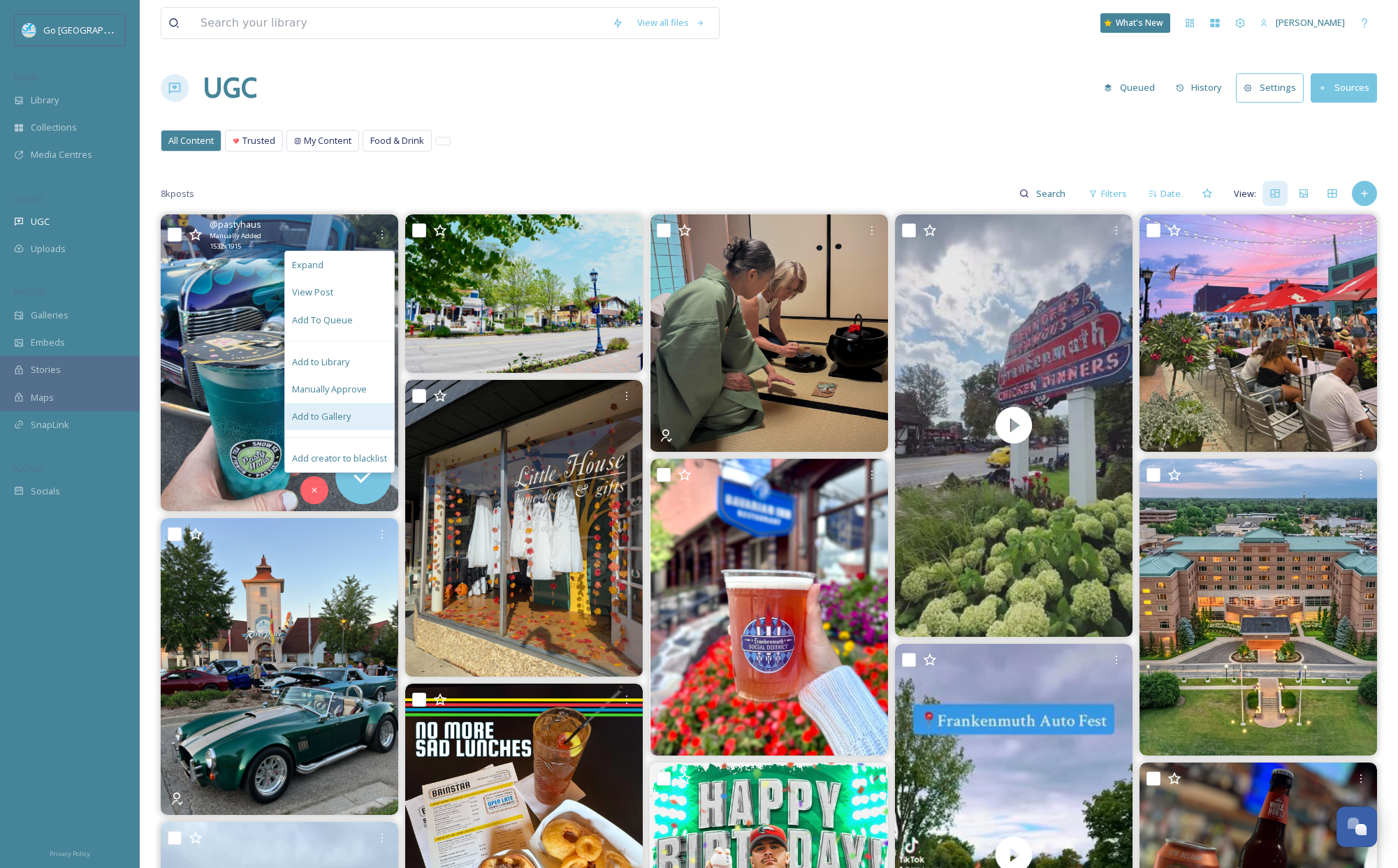
click at [363, 406] on div "Add to Gallery" at bounding box center [339, 417] width 109 height 27
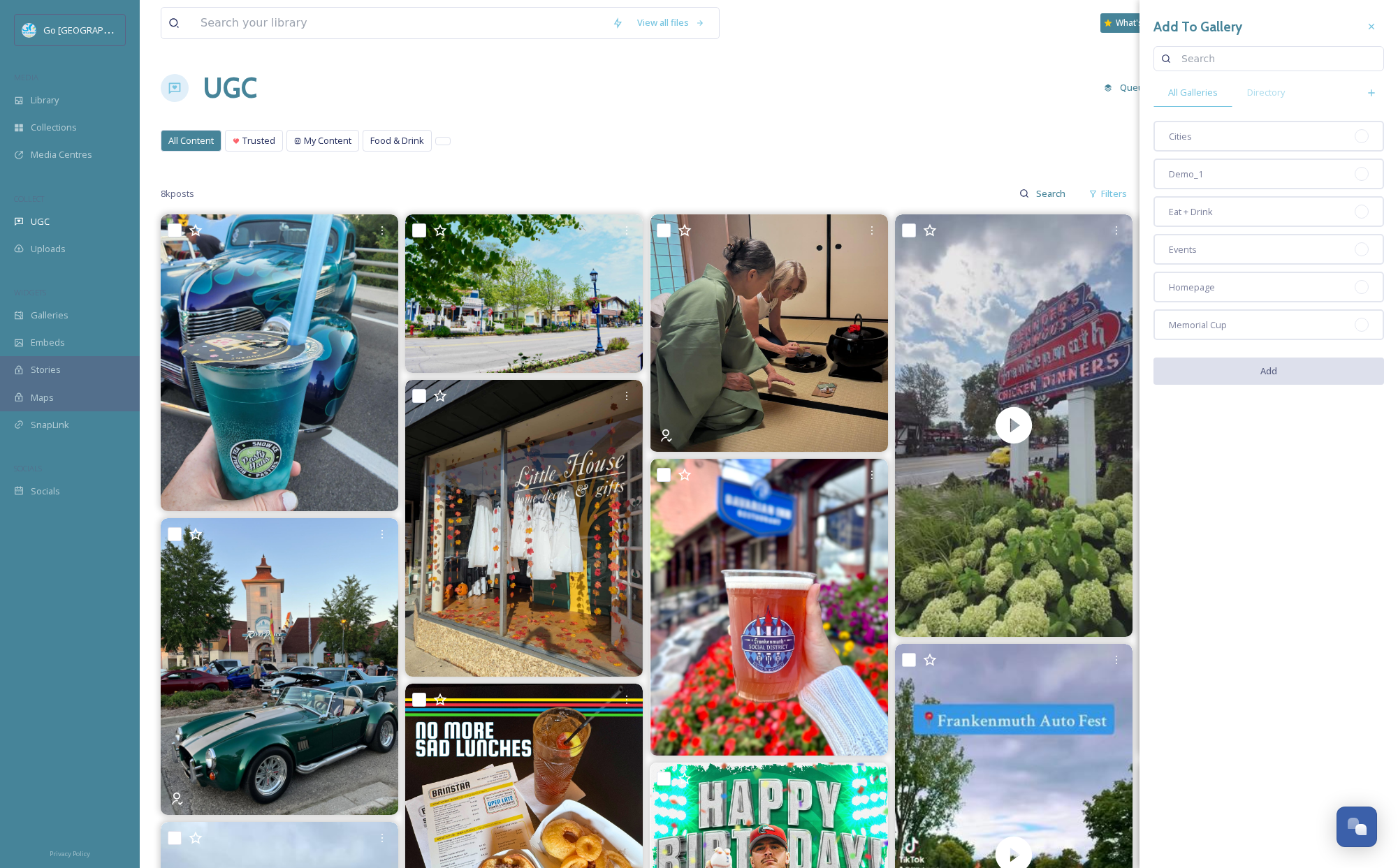
click at [1202, 282] on span "Homepage" at bounding box center [1192, 287] width 46 height 13
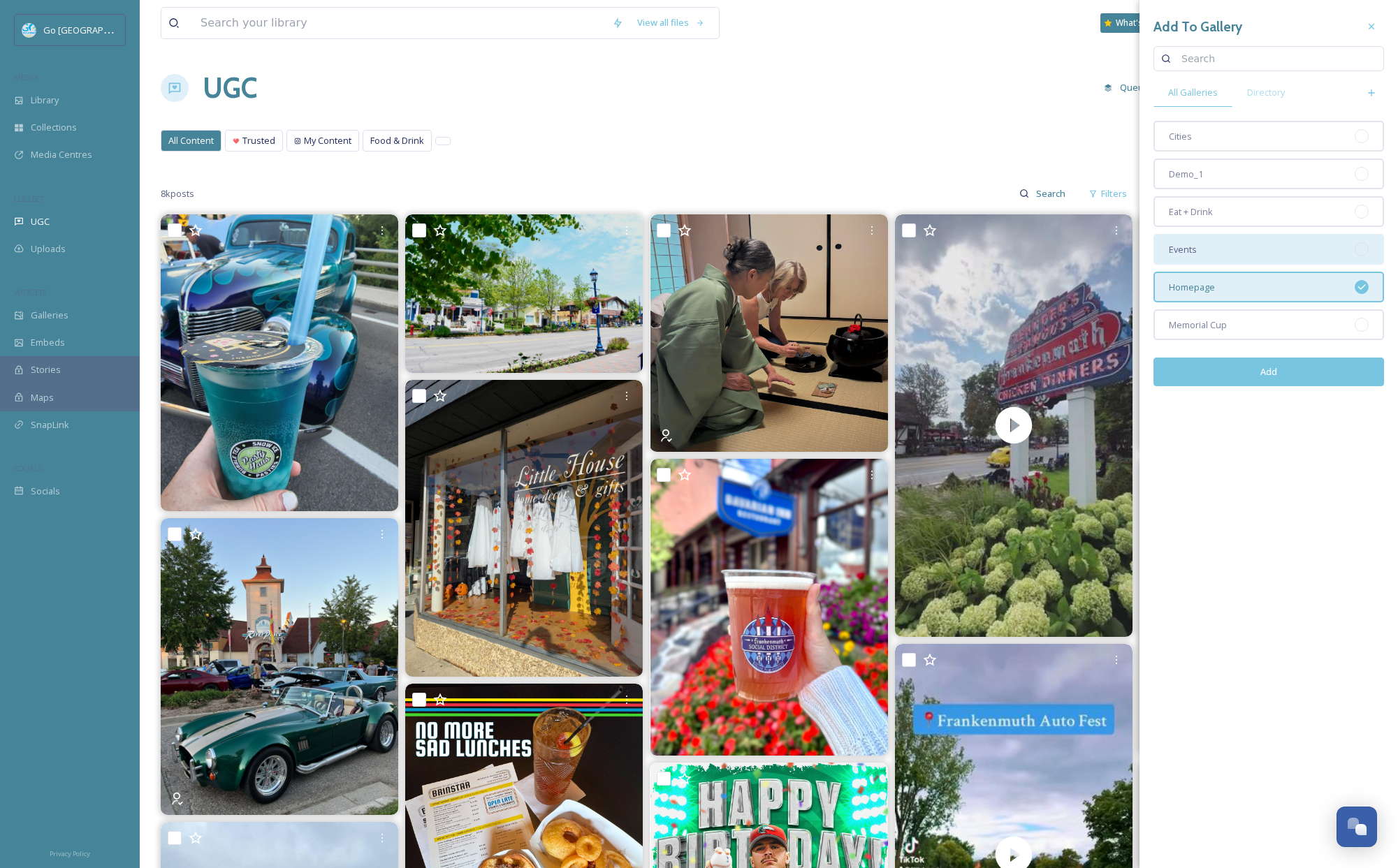
click at [1205, 243] on div "Events" at bounding box center [1268, 250] width 231 height 31
click at [1280, 367] on button "Add" at bounding box center [1268, 372] width 231 height 28
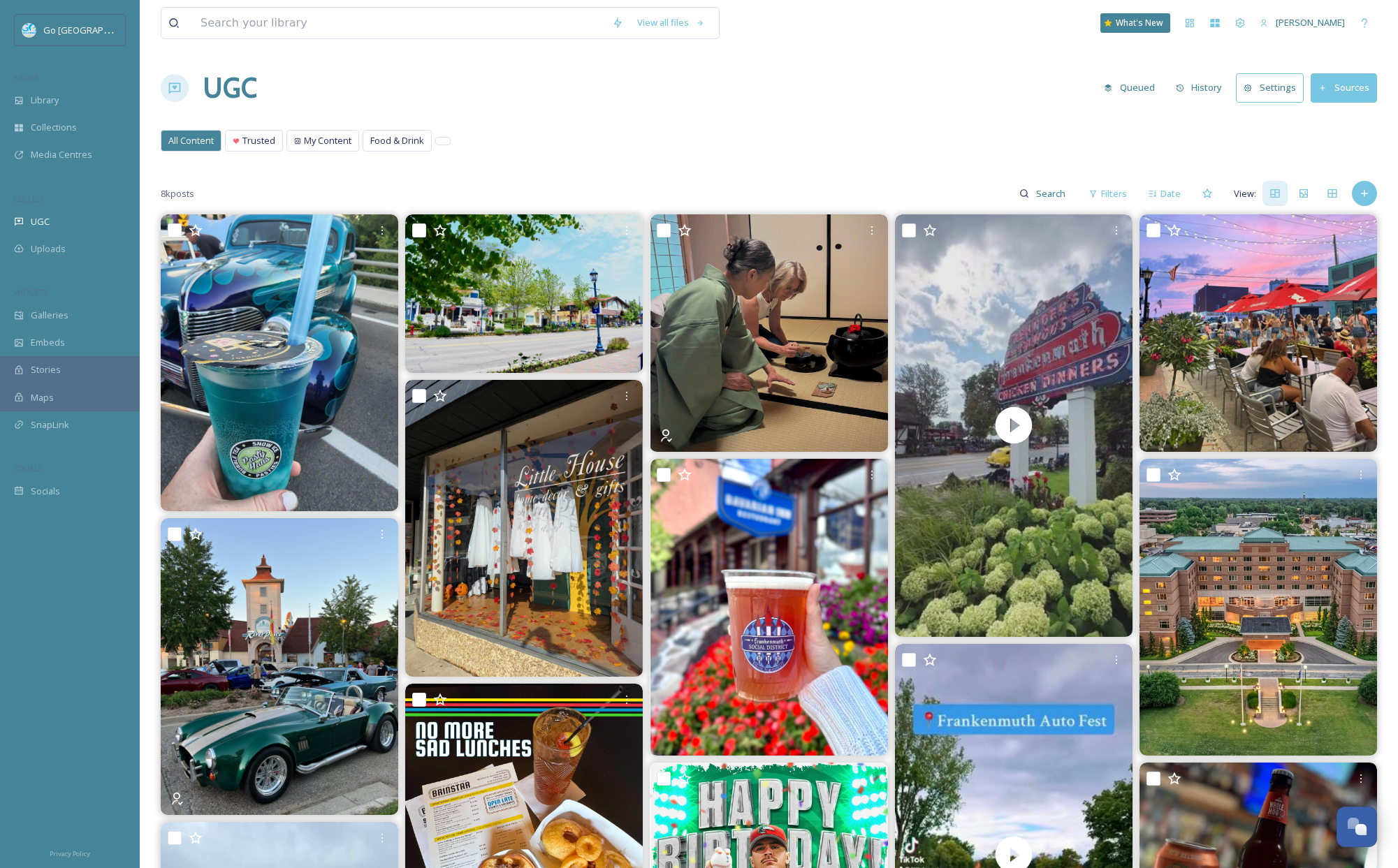
click at [1371, 181] on div "8k posts Filters Date View:" at bounding box center [769, 193] width 1217 height 28
click at [1362, 197] on icon at bounding box center [1365, 193] width 11 height 11
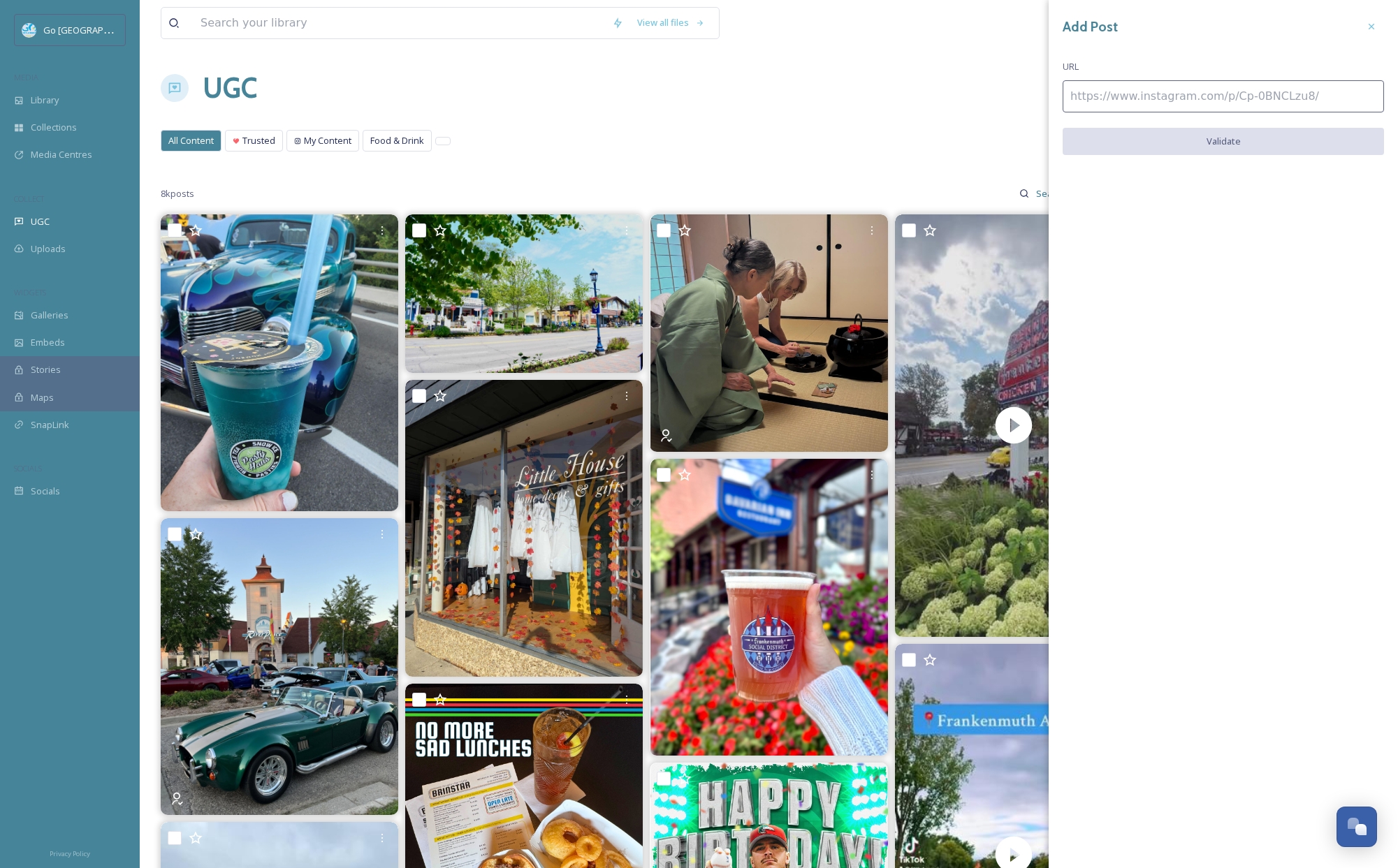
click at [1203, 102] on input at bounding box center [1224, 96] width 321 height 32
click at [1206, 84] on input at bounding box center [1224, 96] width 321 height 32
paste input "[URL][DOMAIN_NAME]"
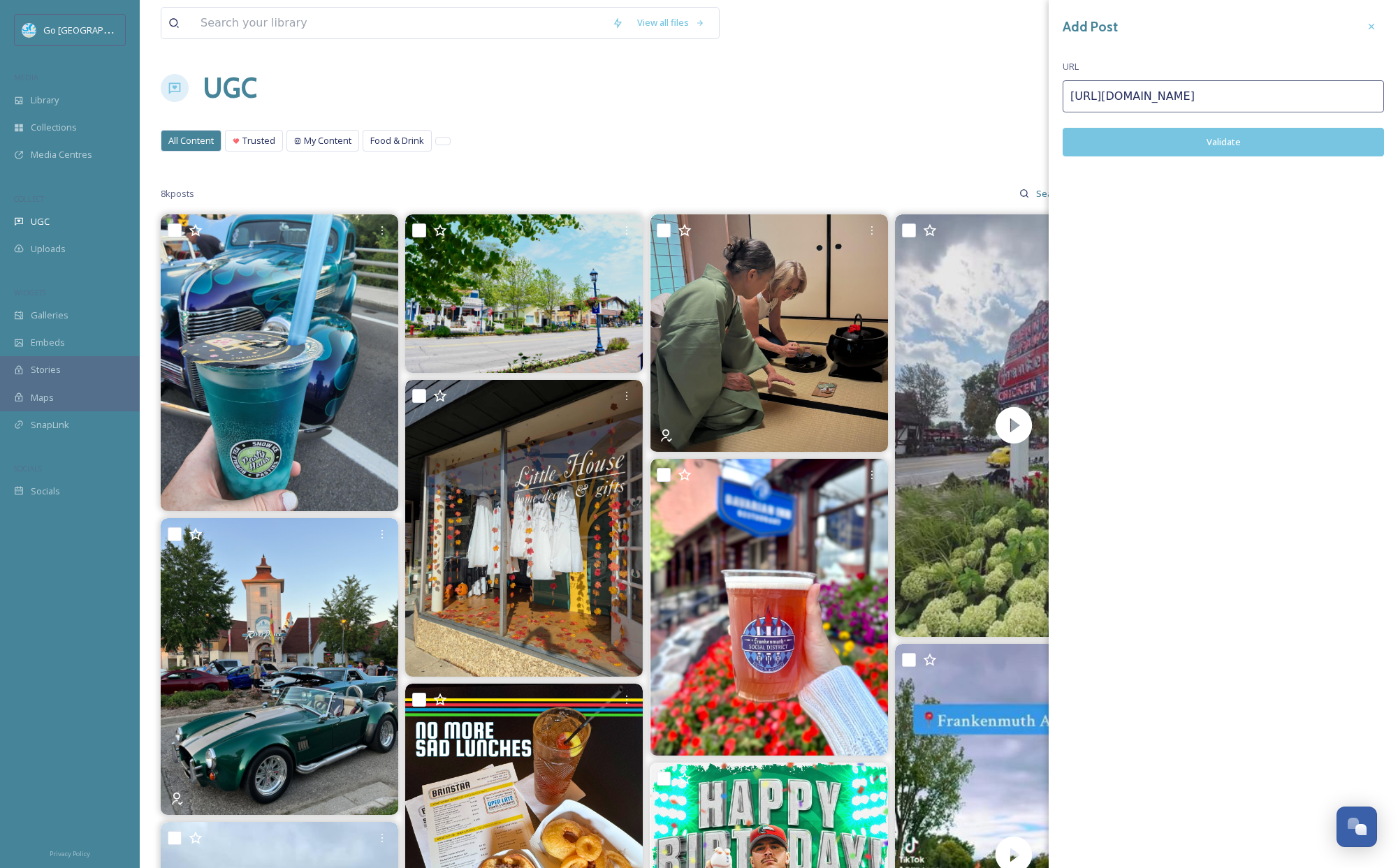
type input "[URL][DOMAIN_NAME]"
click at [1221, 146] on button "Validate" at bounding box center [1224, 142] width 321 height 28
click at [1371, 16] on div at bounding box center [1371, 26] width 25 height 25
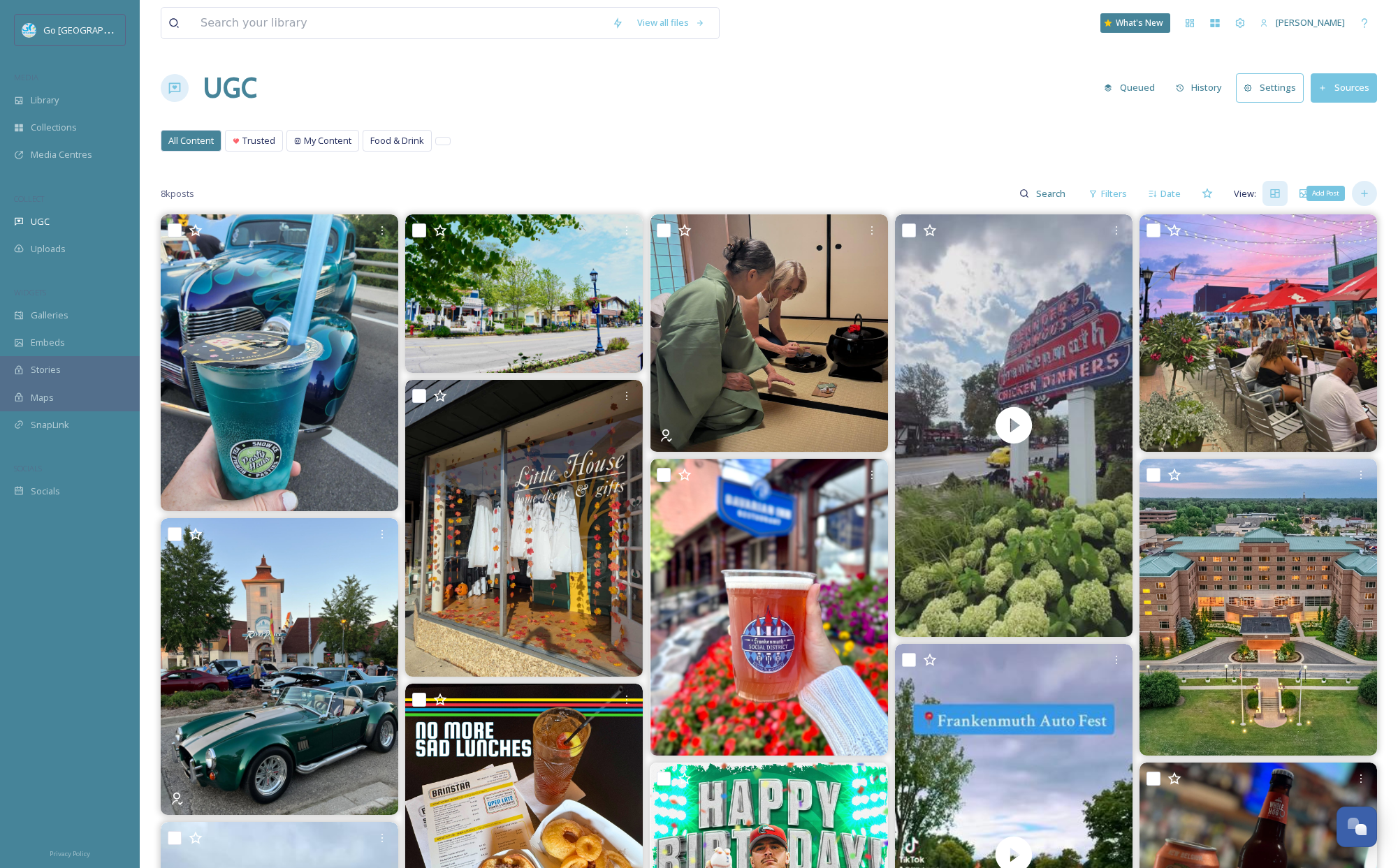
click at [1371, 197] on div "Add Post" at bounding box center [1365, 193] width 25 height 25
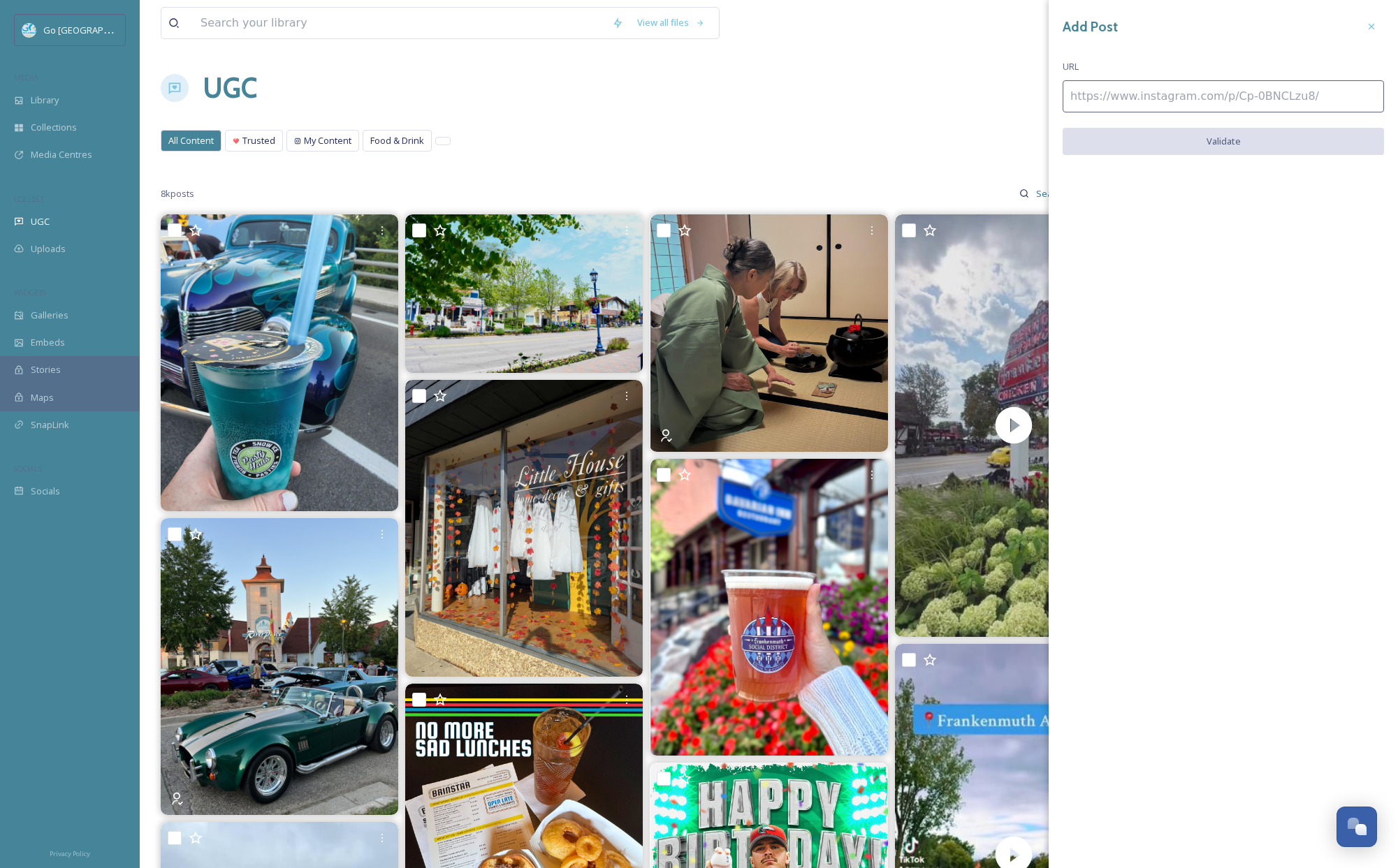
click at [1215, 91] on input at bounding box center [1224, 96] width 321 height 32
paste input "[URL][DOMAIN_NAME]"
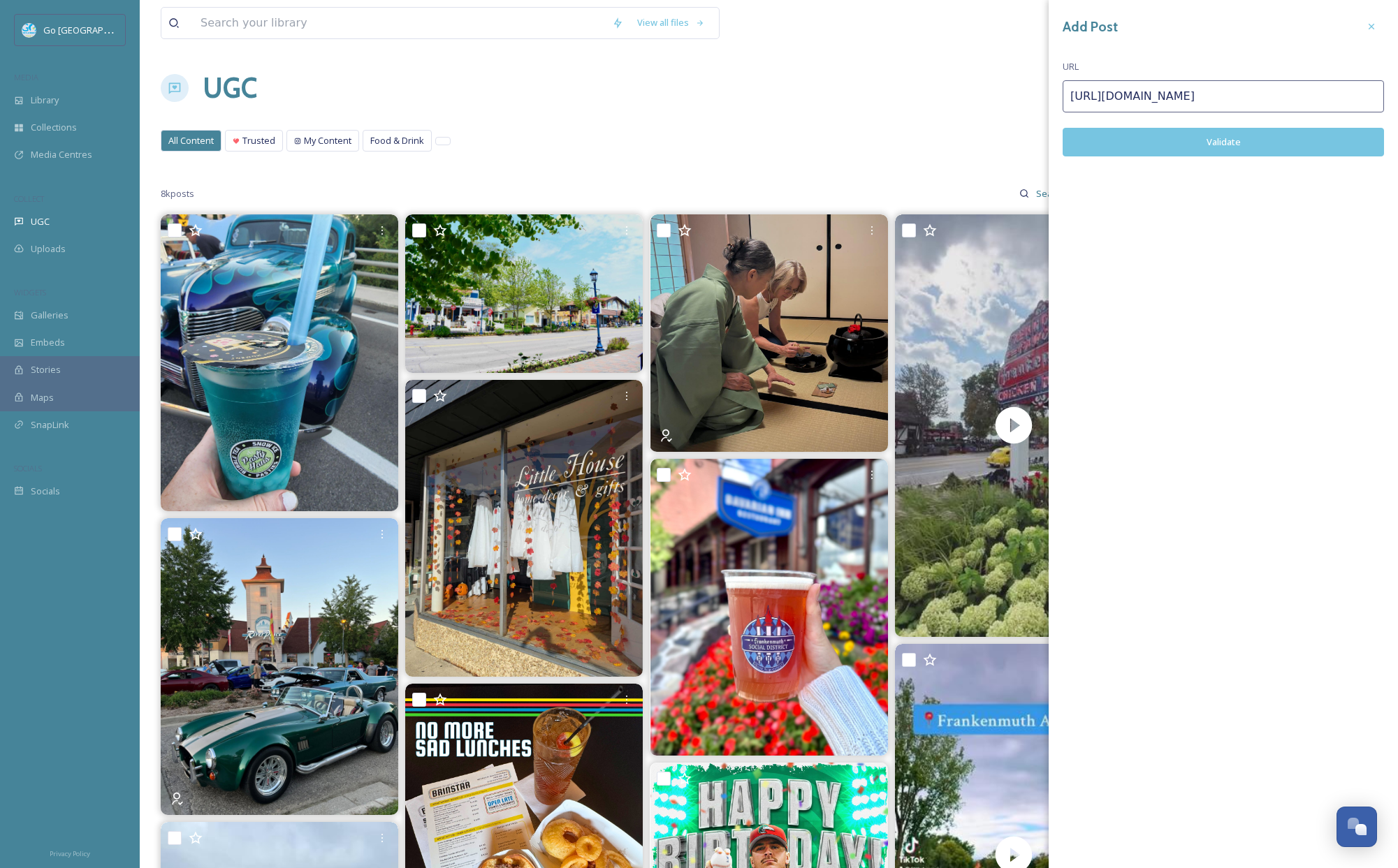
type input "[URL][DOMAIN_NAME]"
click at [1241, 140] on button "Validate" at bounding box center [1224, 142] width 321 height 28
click at [1237, 141] on button "Add Post" at bounding box center [1224, 142] width 321 height 28
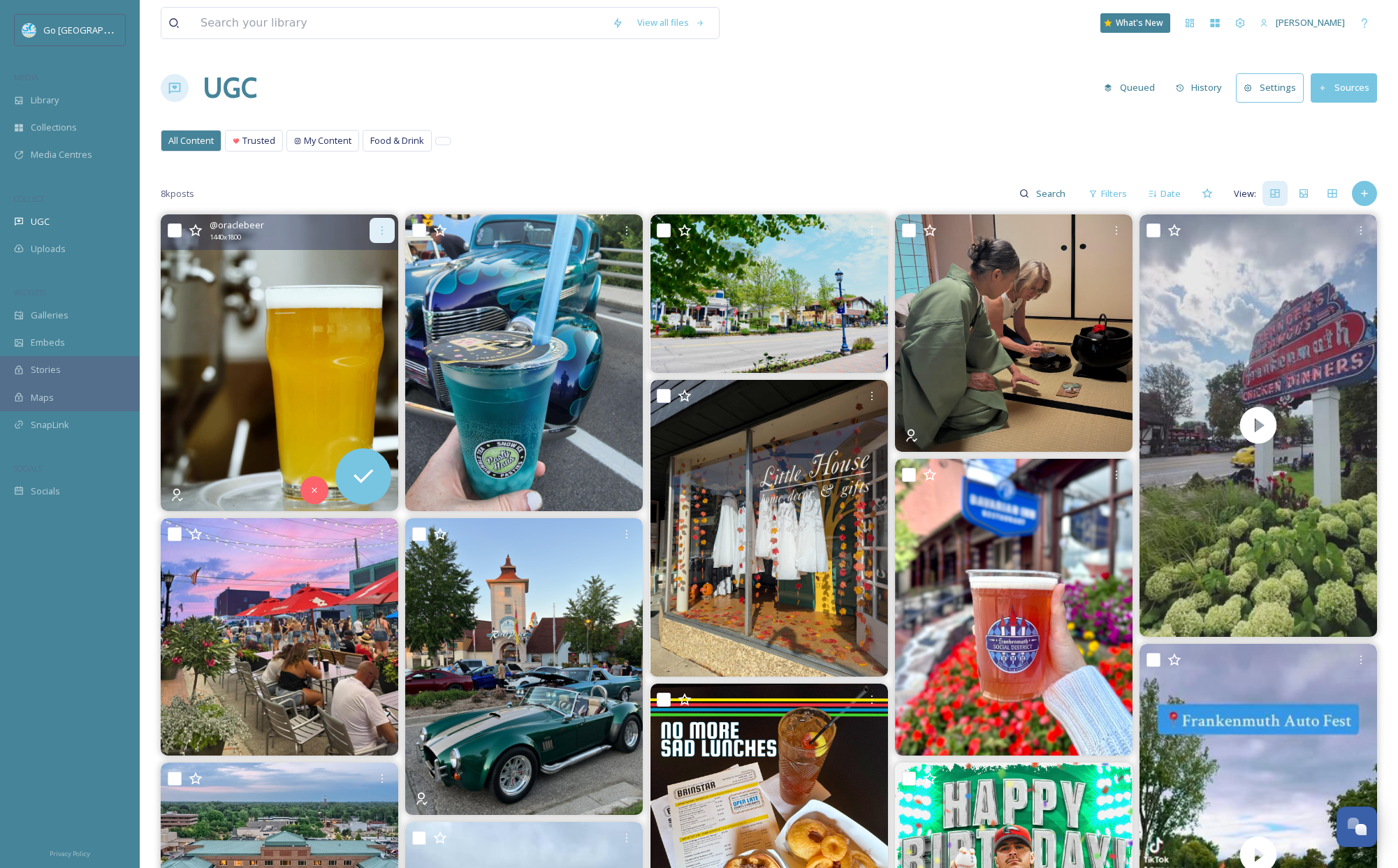
click at [391, 223] on div at bounding box center [381, 230] width 25 height 25
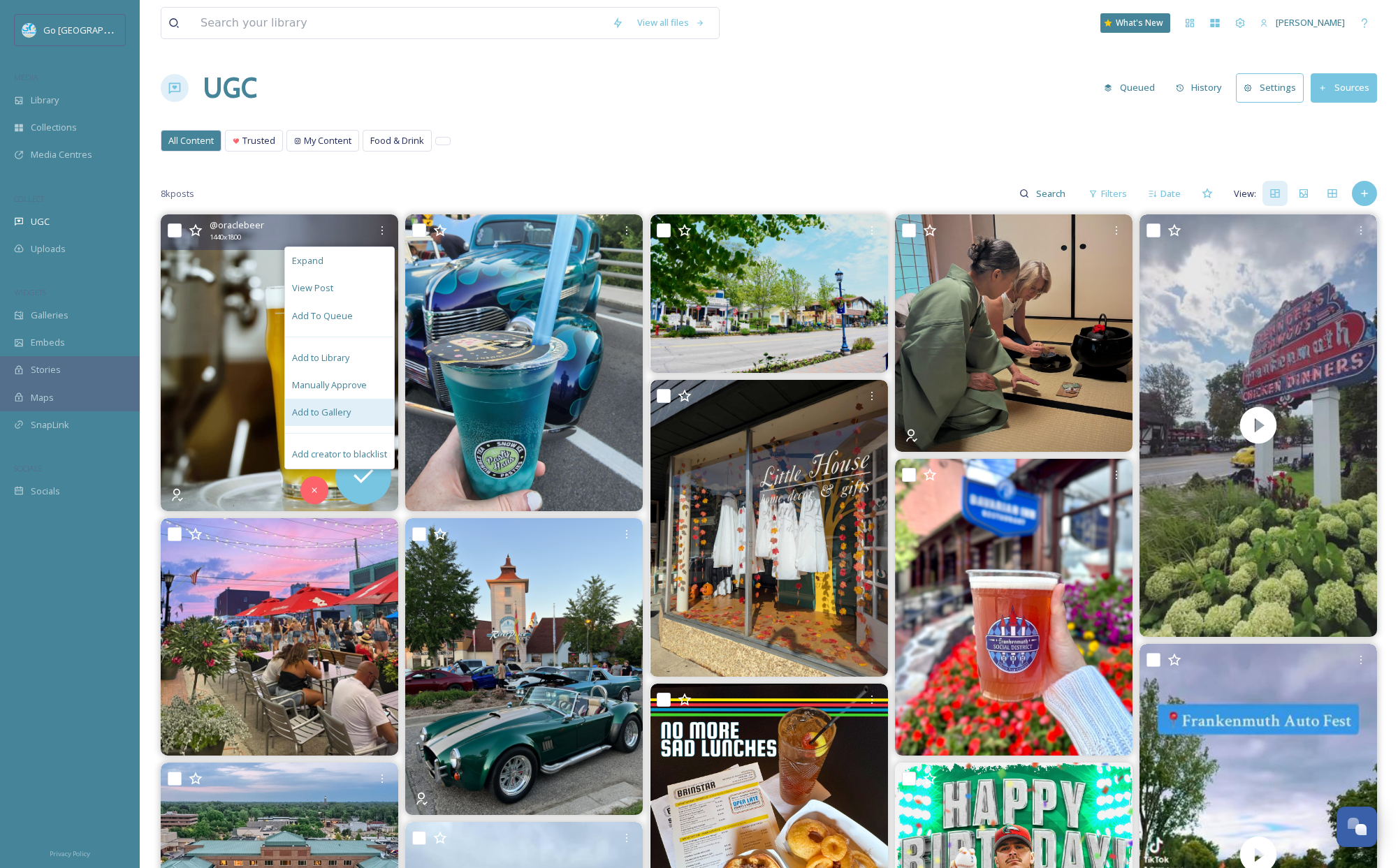
click at [349, 416] on span "Add to Gallery" at bounding box center [321, 412] width 58 height 13
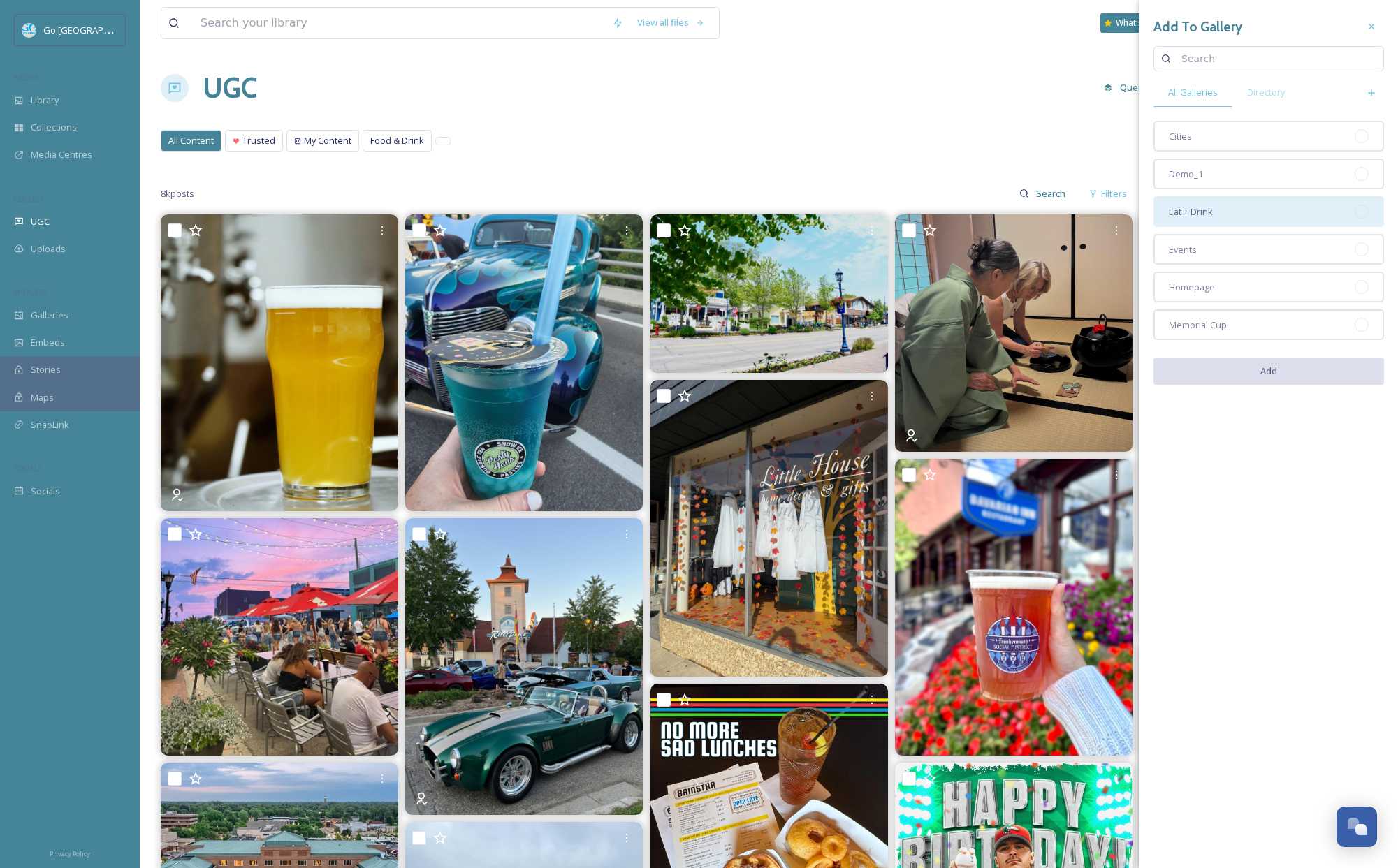
click at [1237, 209] on div "Eat + Drink" at bounding box center [1268, 212] width 231 height 31
click at [1282, 384] on button "Add" at bounding box center [1268, 372] width 231 height 28
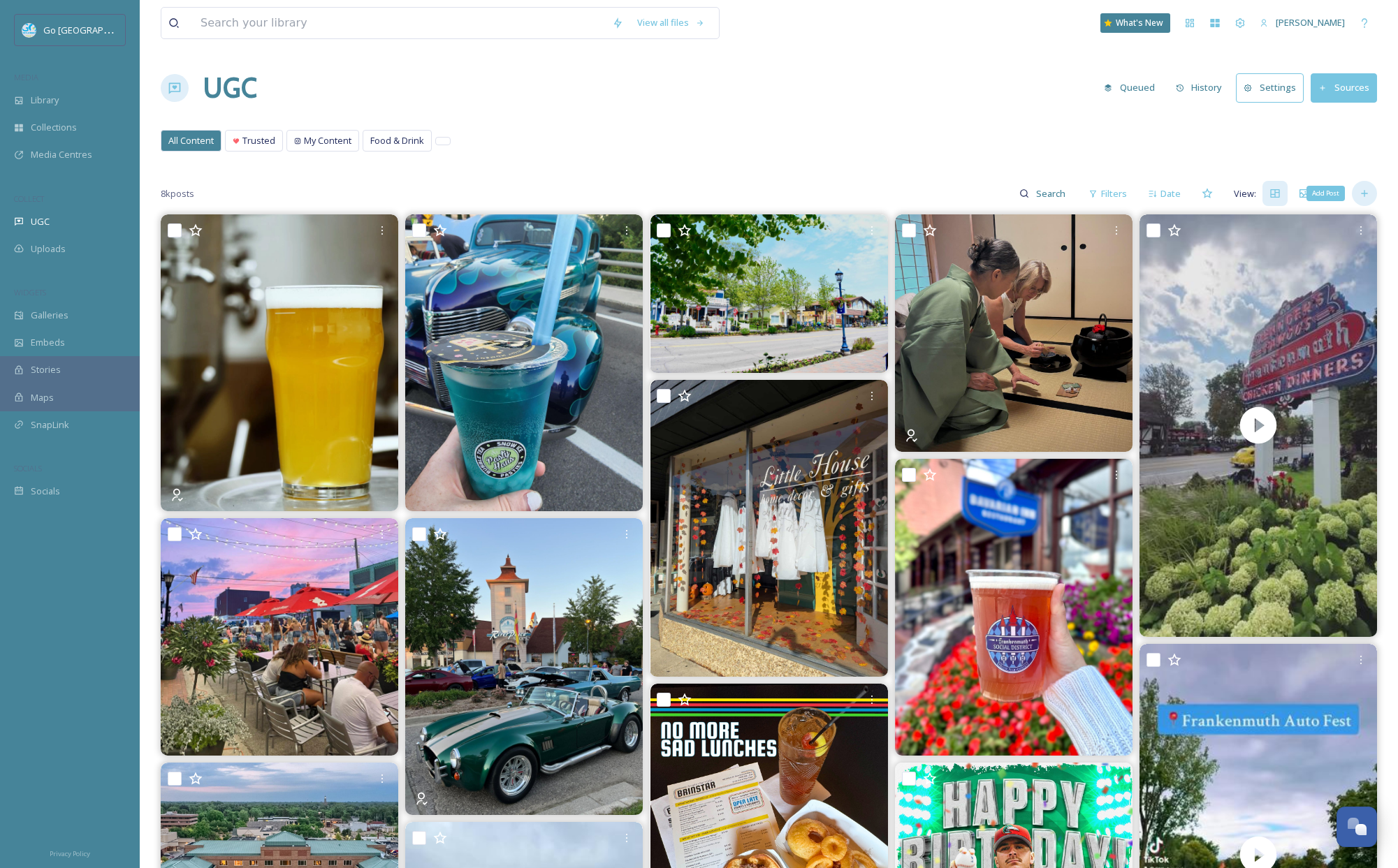
click at [1371, 195] on div "Add Post" at bounding box center [1365, 193] width 25 height 25
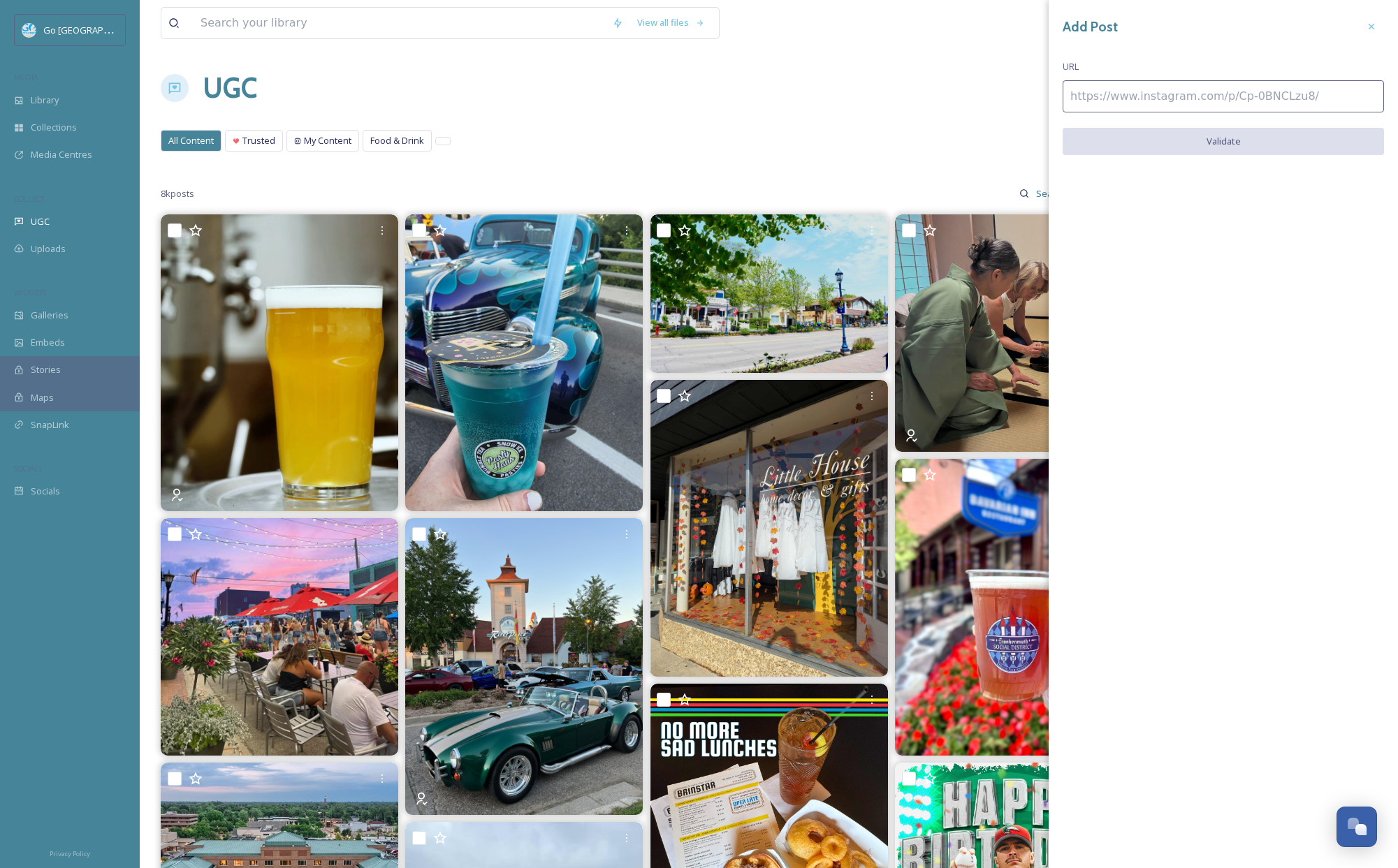
click at [1139, 77] on div "Add Post URL Validate" at bounding box center [1223, 94] width 350 height 190
click at [1126, 105] on input at bounding box center [1224, 96] width 321 height 32
paste input "[URL][DOMAIN_NAME]"
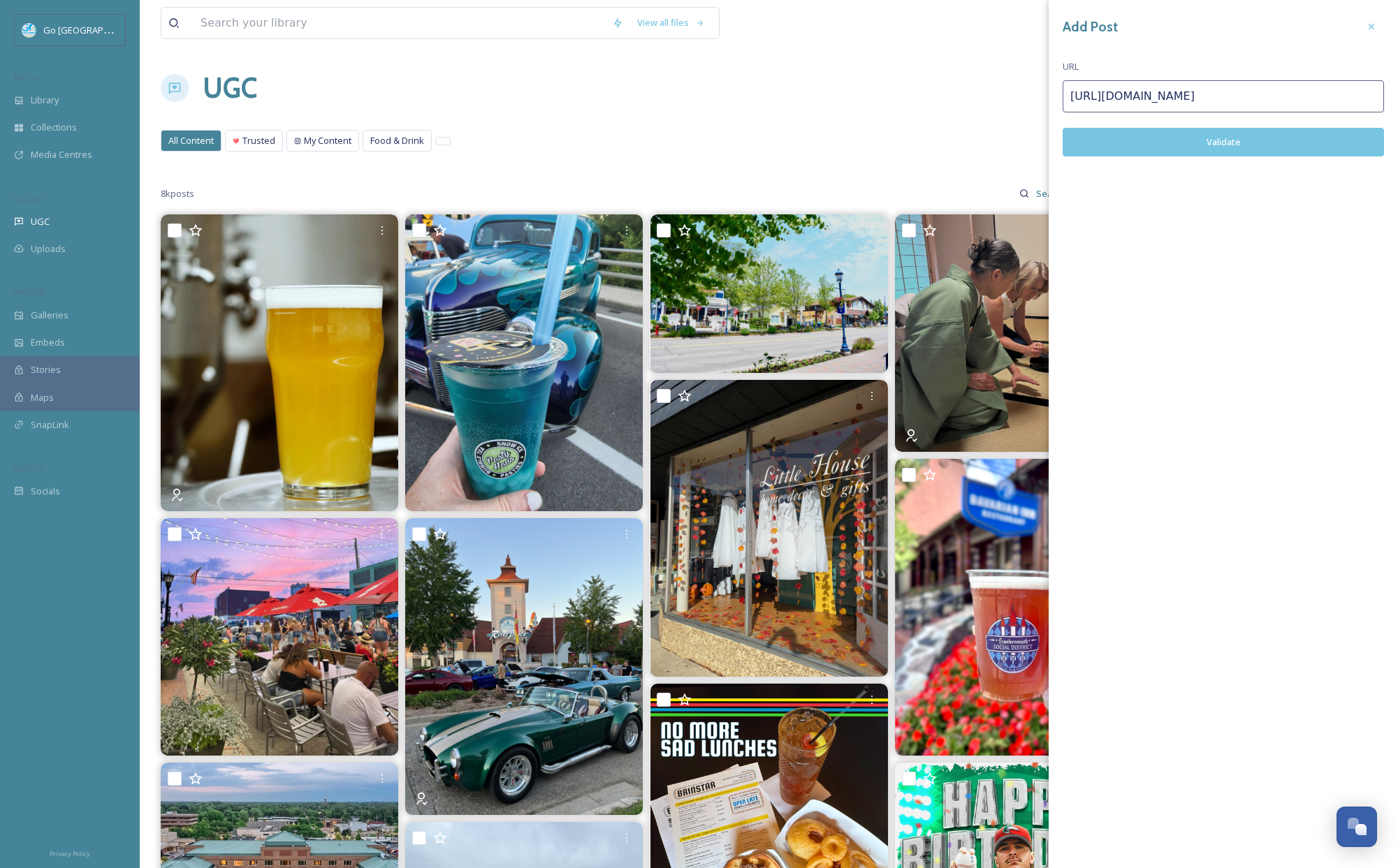
type input "[URL][DOMAIN_NAME]"
click at [1285, 136] on button "Validate" at bounding box center [1224, 142] width 321 height 28
click at [1249, 137] on button "Add Post" at bounding box center [1224, 142] width 321 height 28
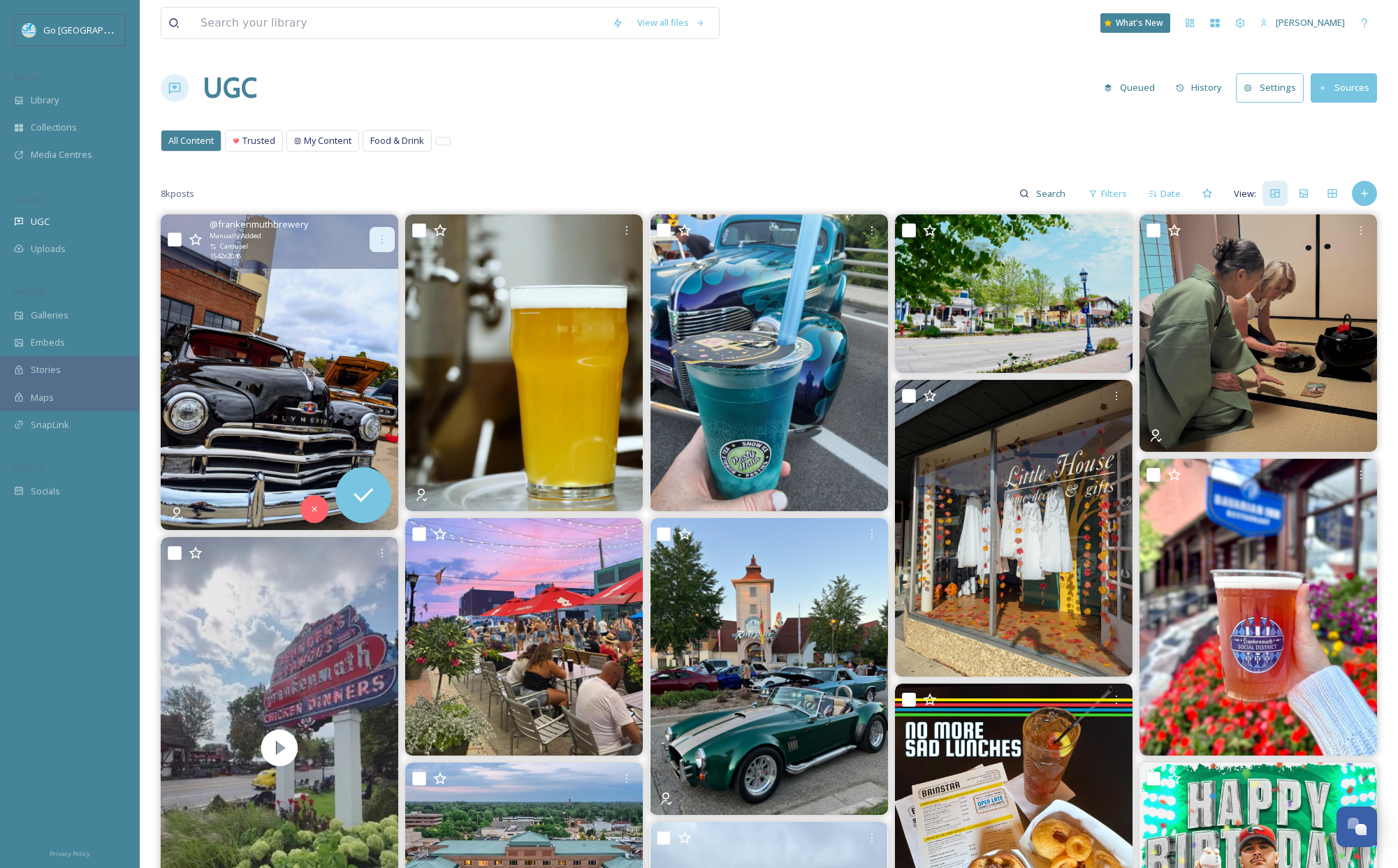
click at [388, 238] on div at bounding box center [381, 239] width 25 height 25
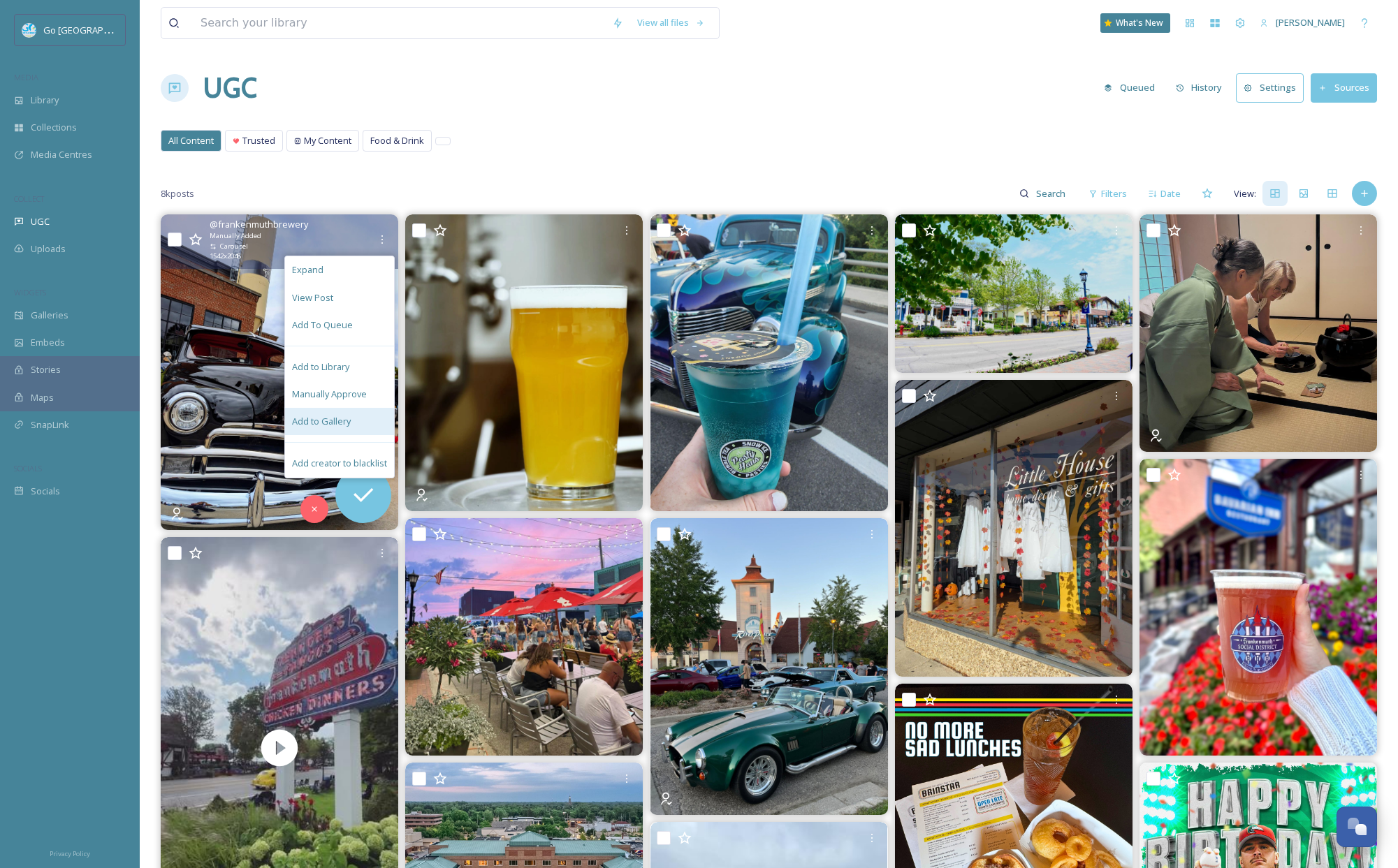
click at [339, 426] on span "Add to Gallery" at bounding box center [321, 421] width 58 height 13
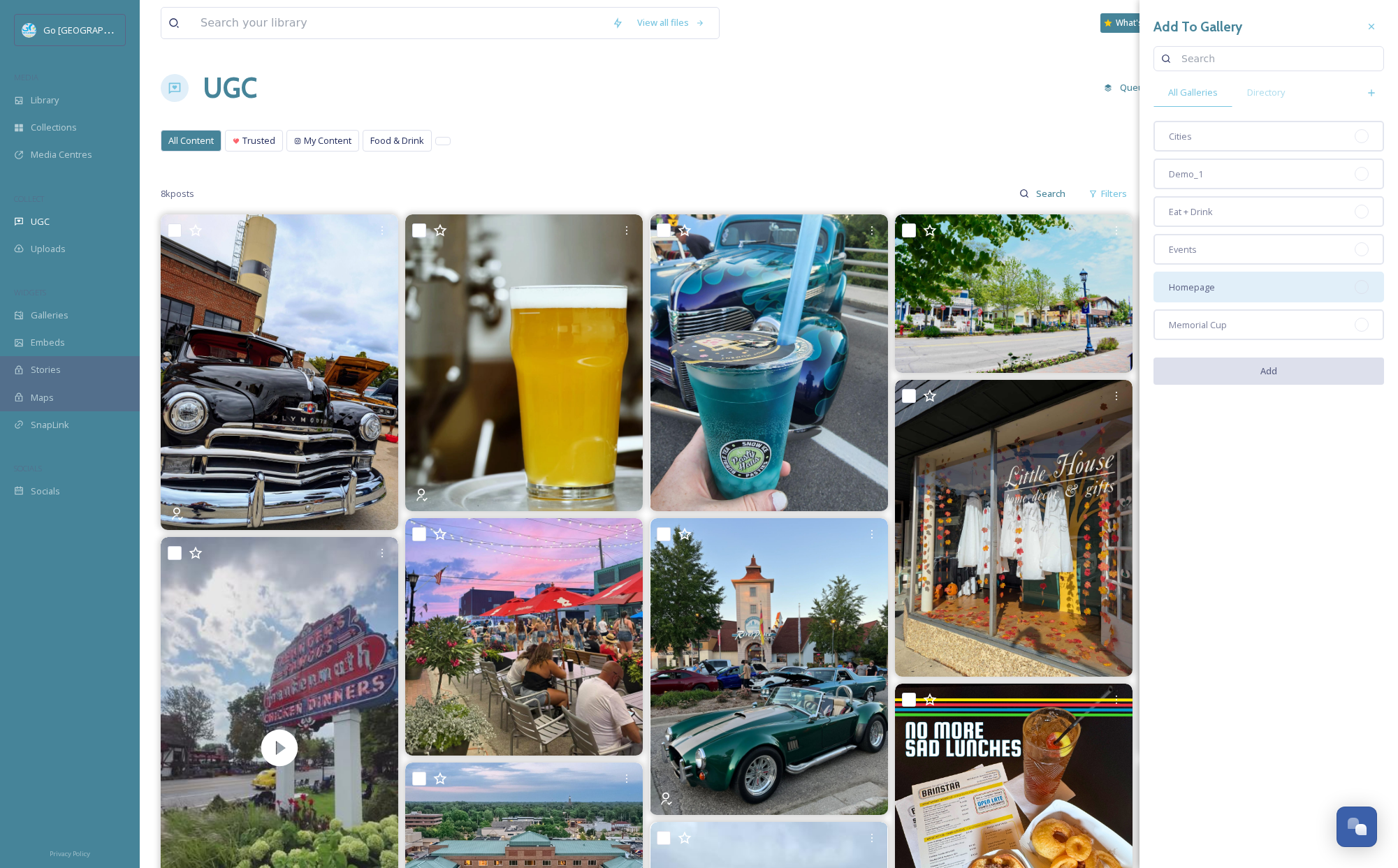
click at [1227, 291] on div "Homepage" at bounding box center [1268, 288] width 231 height 31
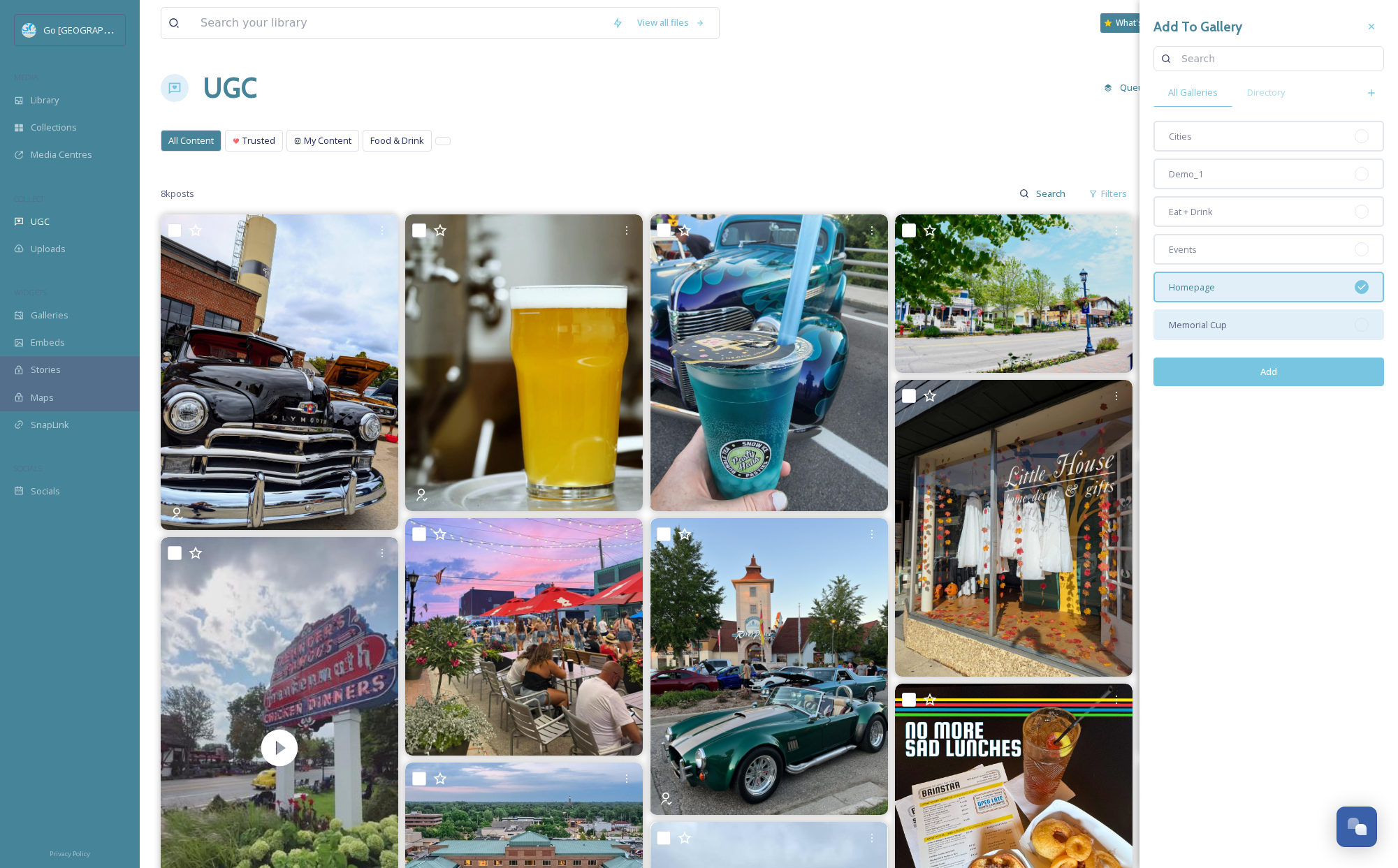
drag, startPoint x: 1202, startPoint y: 246, endPoint x: 1259, endPoint y: 334, distance: 104.8
click at [1202, 246] on div "Events" at bounding box center [1268, 250] width 231 height 31
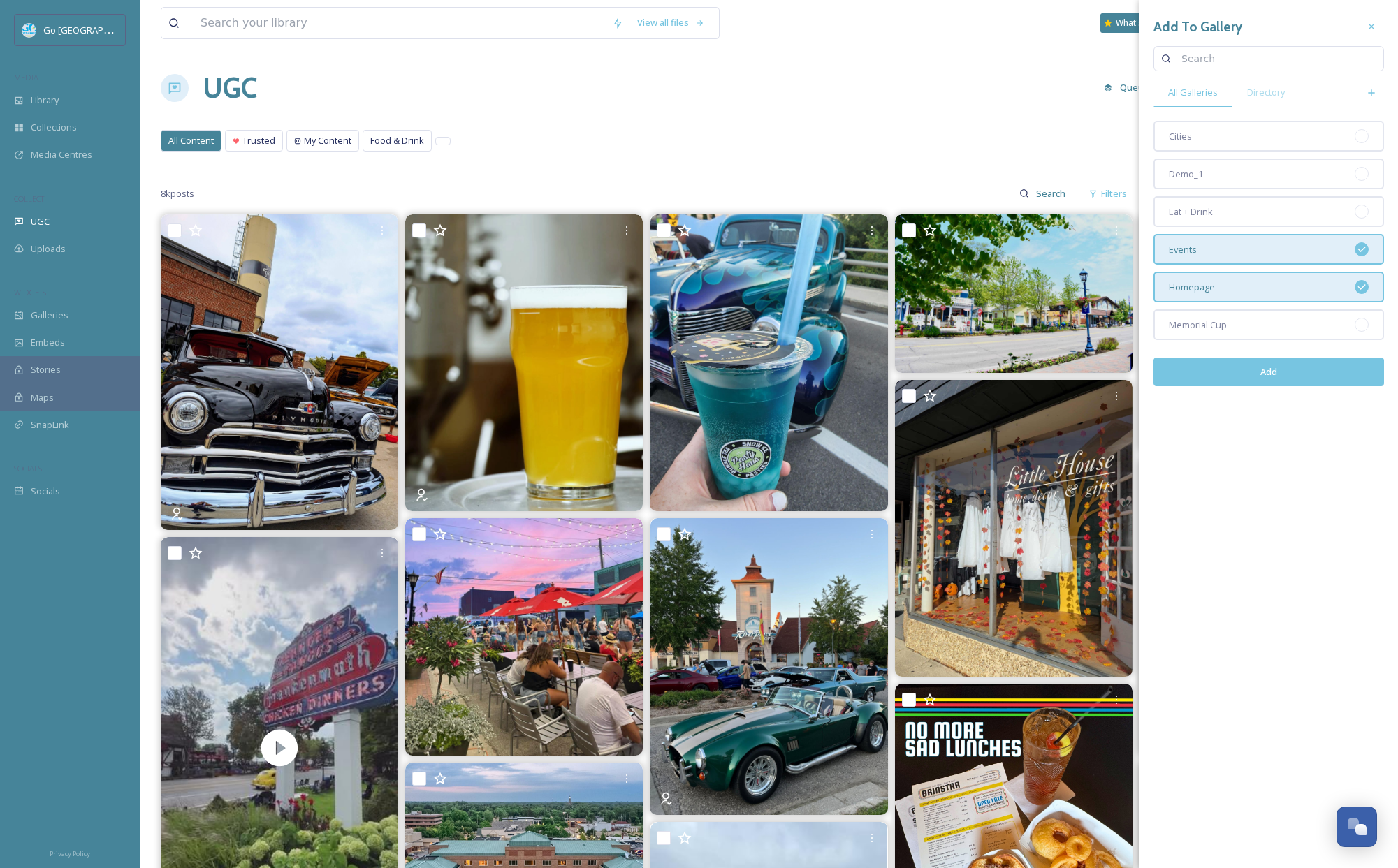
click at [1275, 381] on button "Add" at bounding box center [1268, 372] width 231 height 28
